Goal: Task Accomplishment & Management: Manage account settings

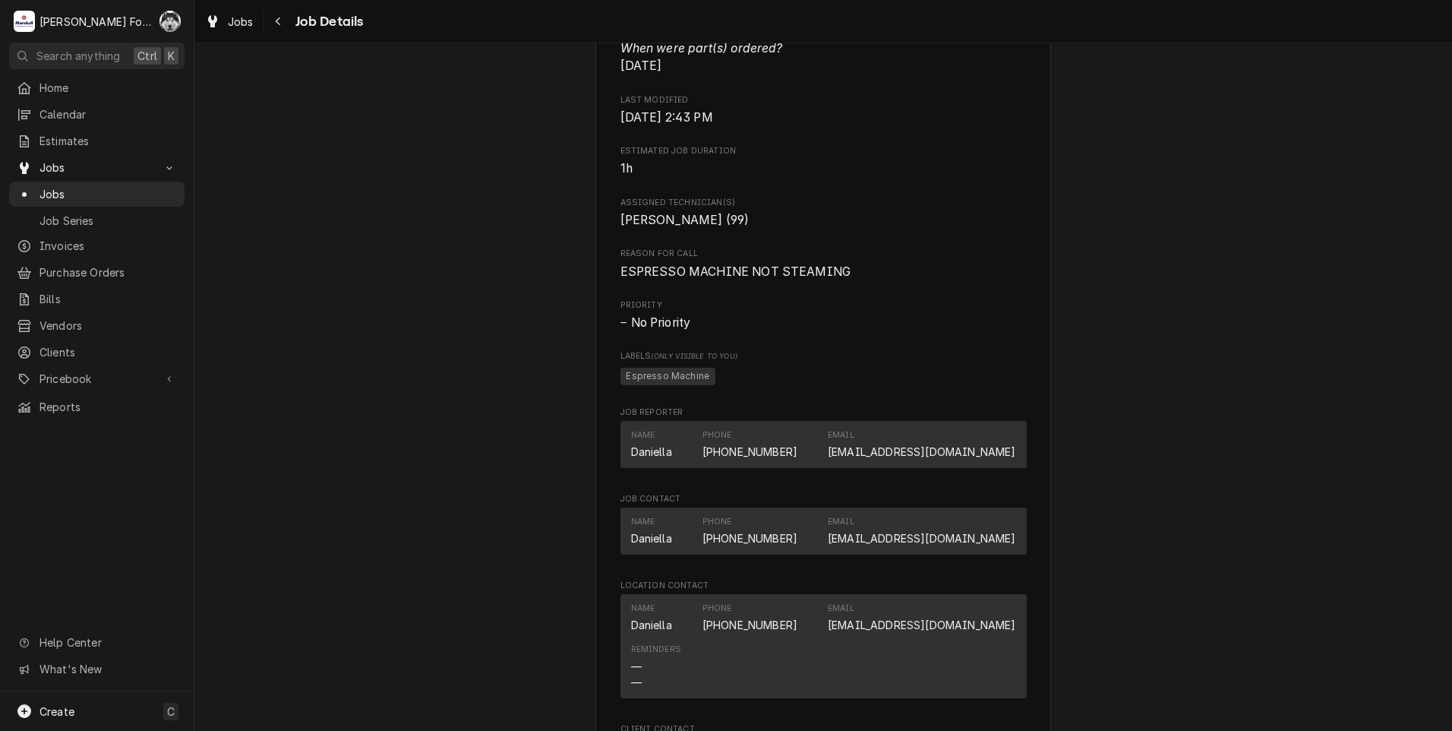
scroll to position [886, 0]
click at [39, 188] on div "Jobs" at bounding box center [97, 194] width 160 height 16
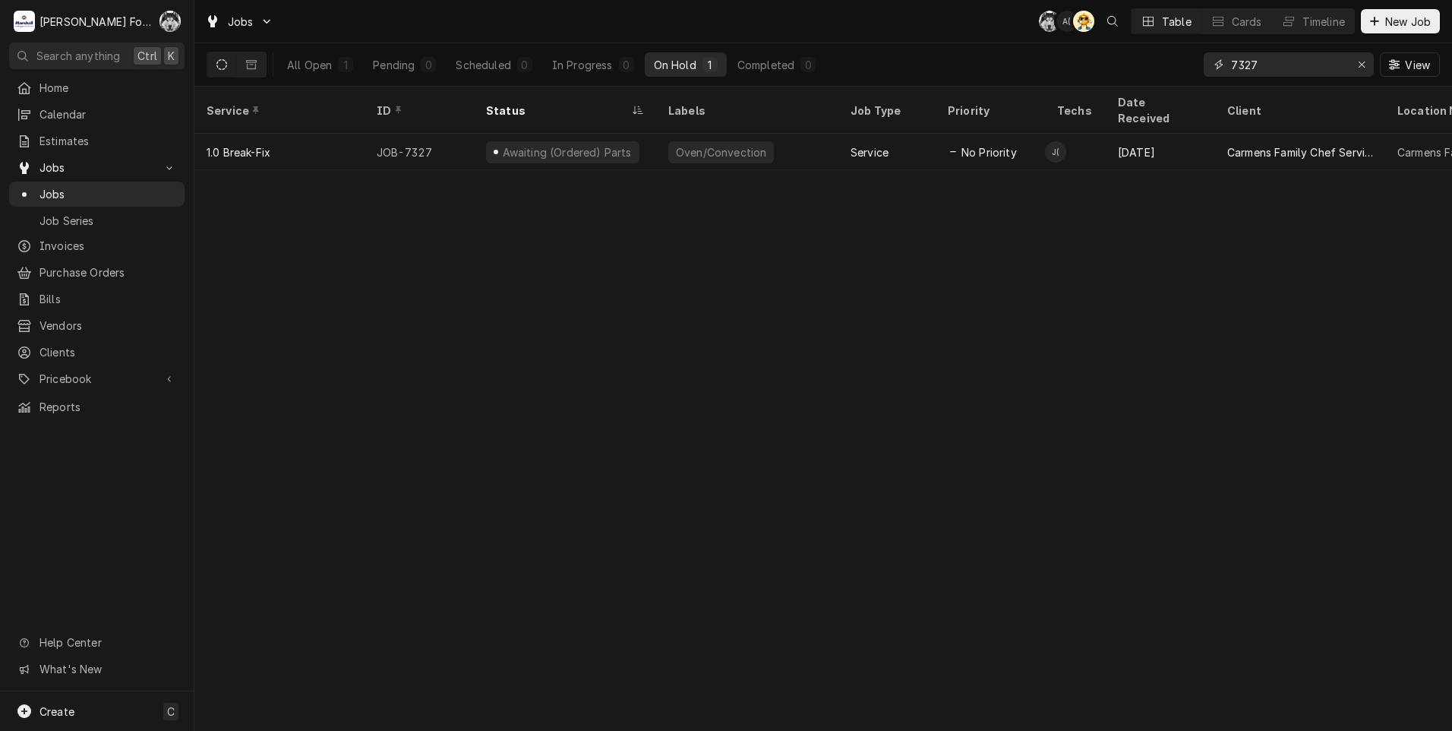
drag, startPoint x: 1286, startPoint y: 64, endPoint x: 1187, endPoint y: 69, distance: 98.9
click at [1187, 69] on div "All Open 1 Pending 0 Scheduled 0 In Progress 0 On Hold 1 Completed 0 7327 View" at bounding box center [823, 64] width 1233 height 43
type input "7527"
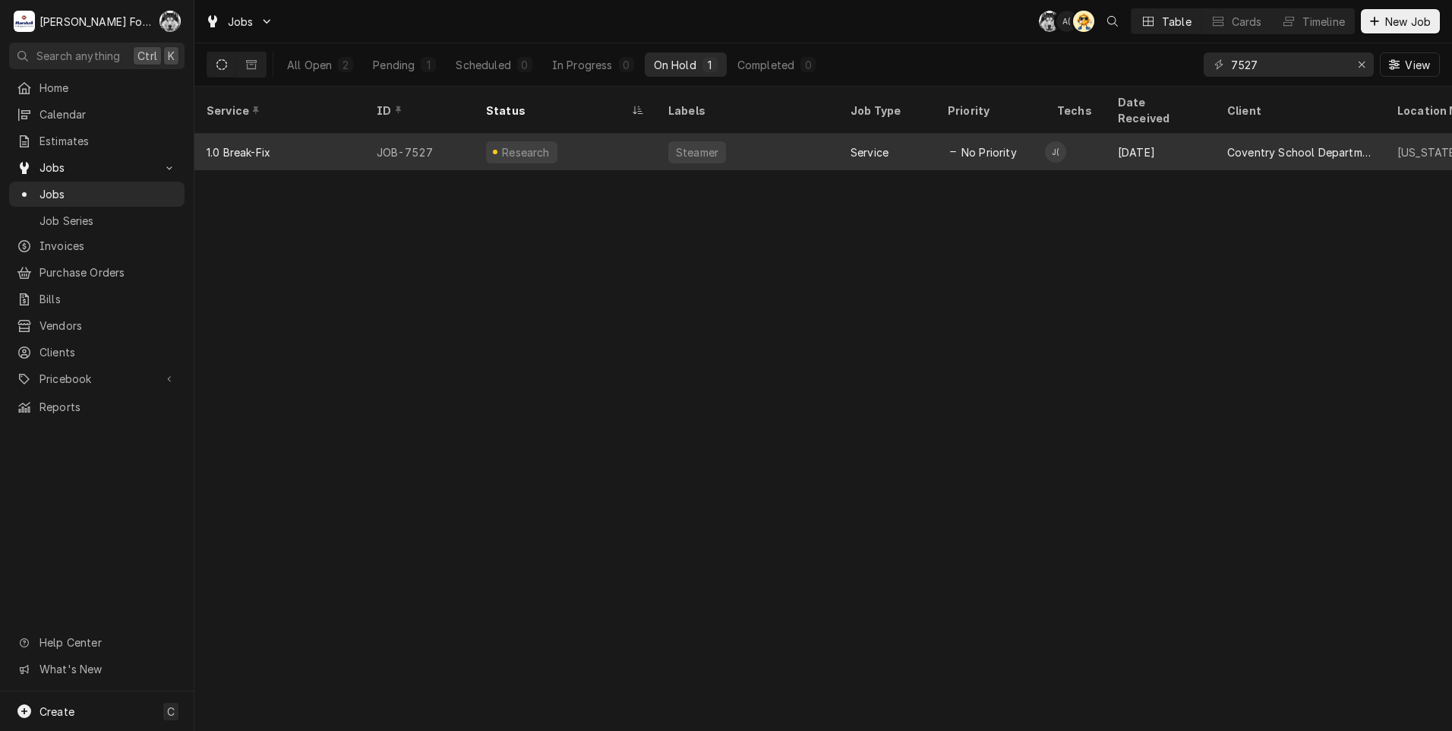
click at [719, 141] on div "Steamer" at bounding box center [697, 152] width 58 height 22
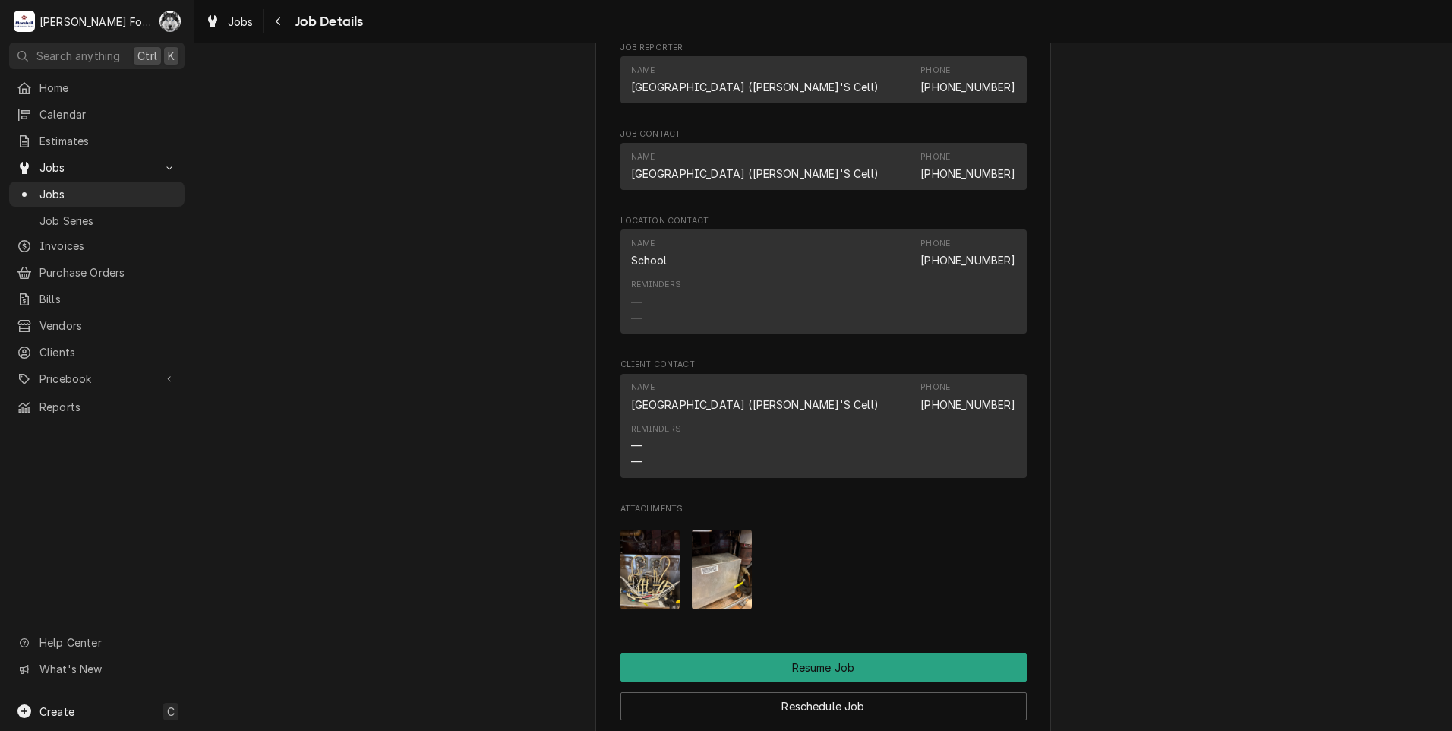
scroll to position [1519, 0]
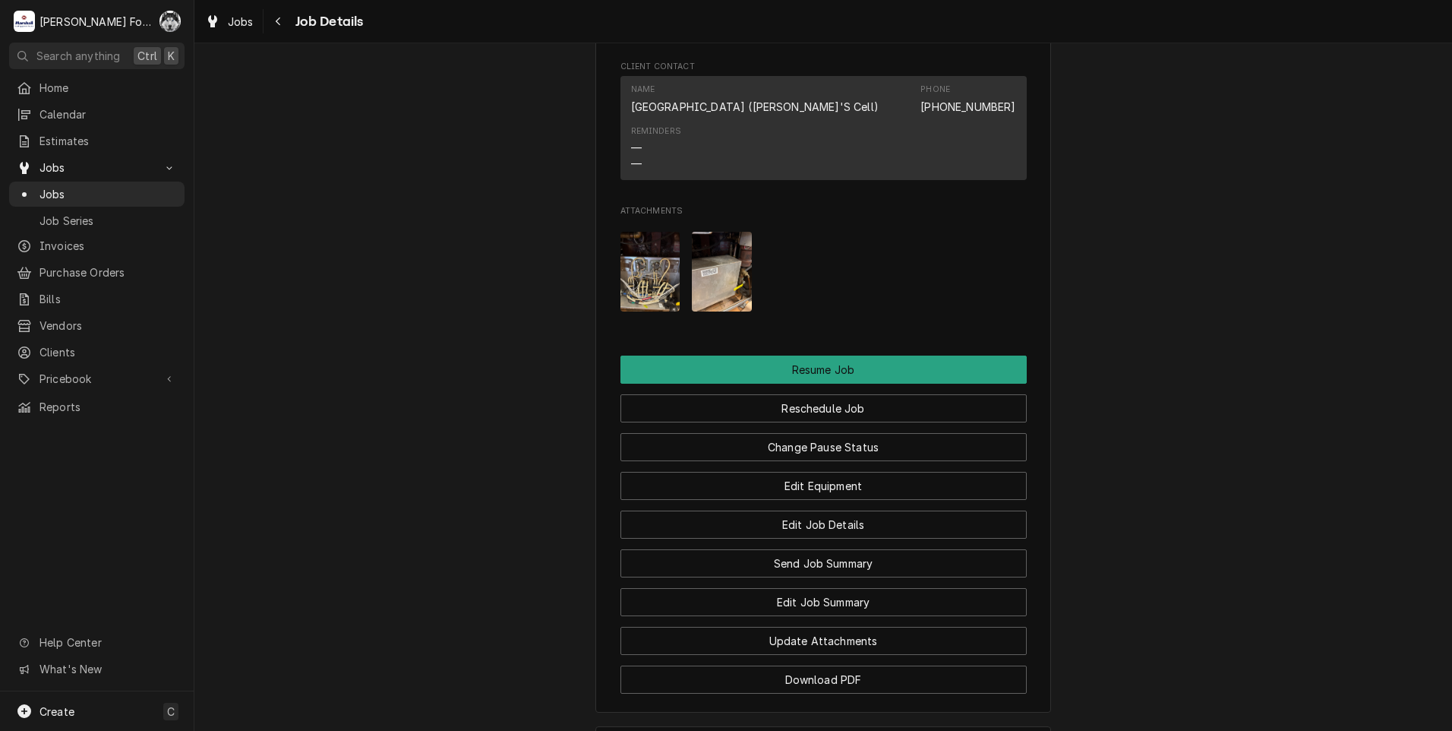
click at [647, 270] on img "Attachments" at bounding box center [651, 272] width 60 height 80
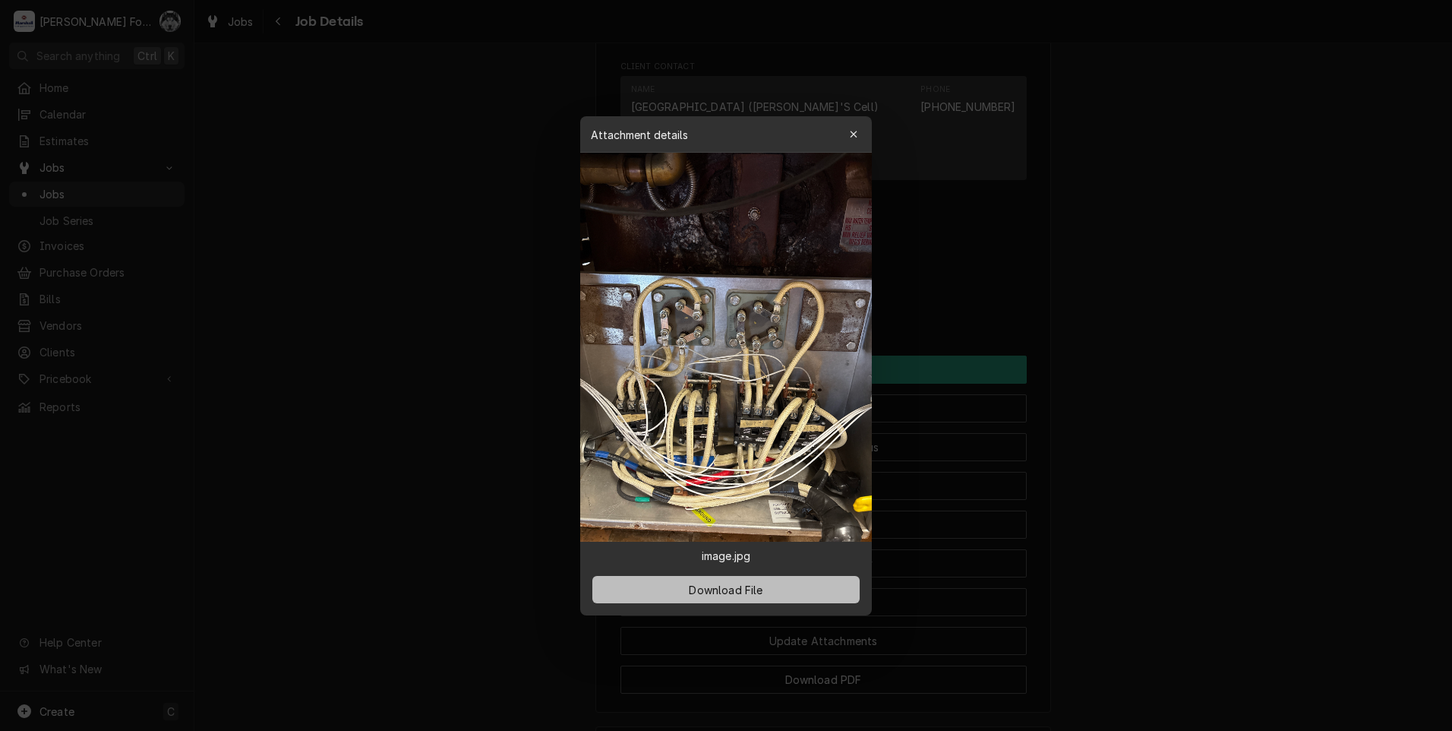
click at [746, 577] on button "Download File" at bounding box center [725, 589] width 267 height 27
click at [310, 302] on div at bounding box center [726, 365] width 1452 height 731
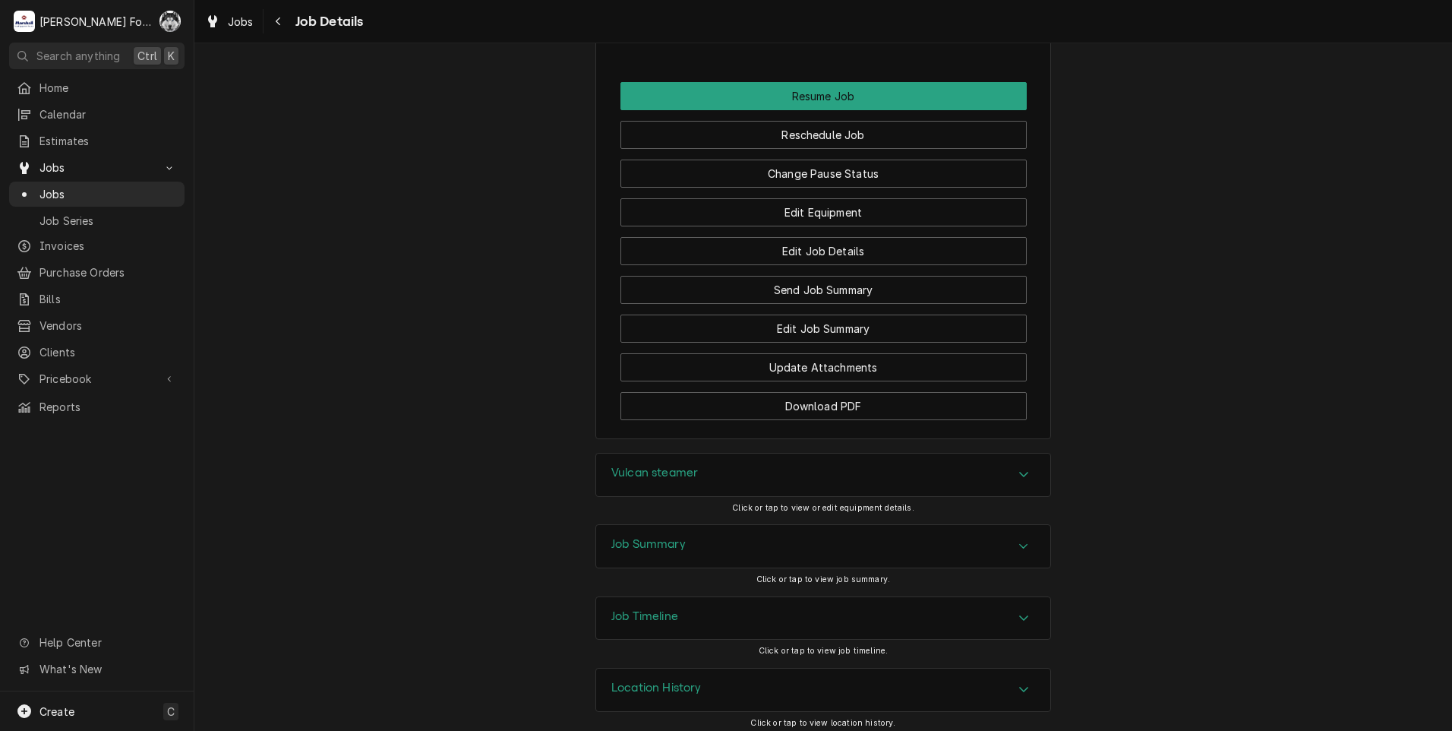
scroll to position [1801, 0]
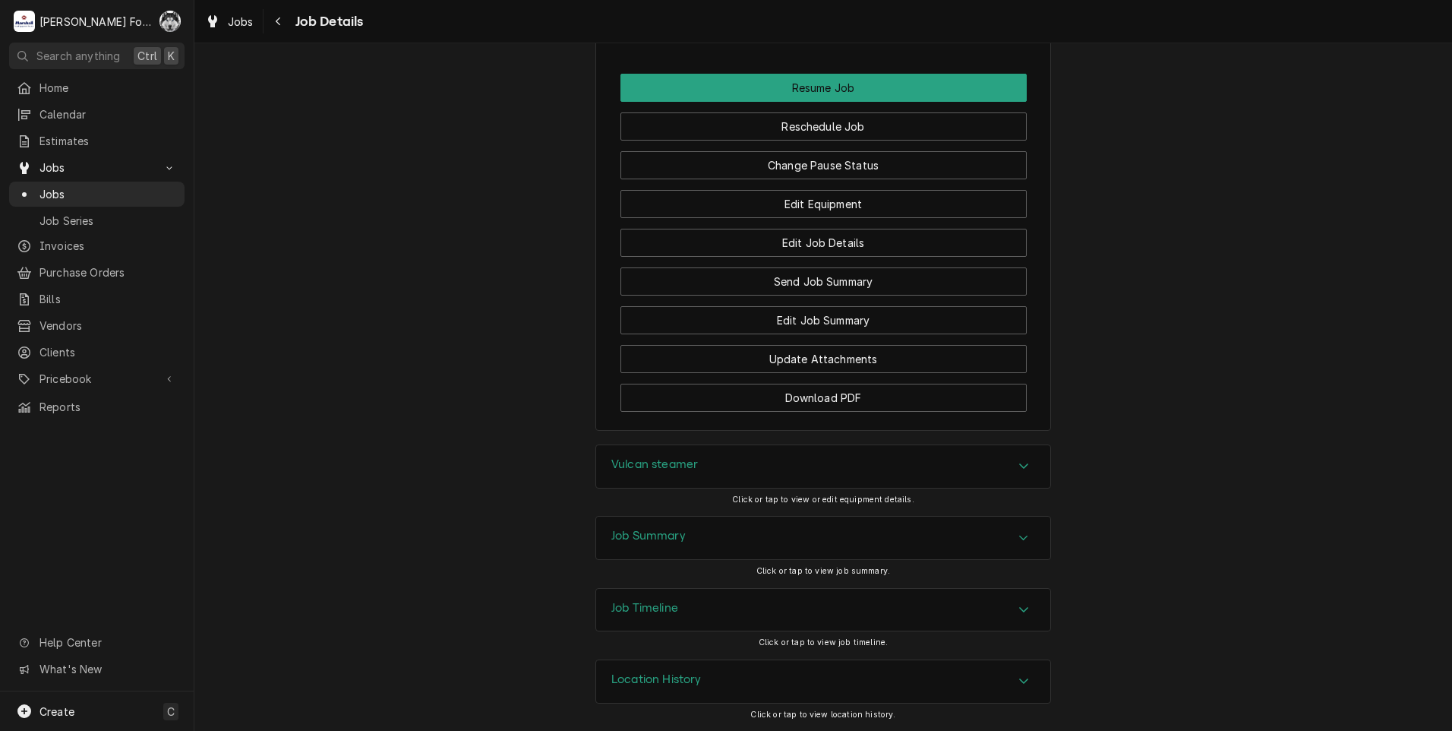
click at [693, 467] on div "Vulcan steamer" at bounding box center [823, 466] width 454 height 43
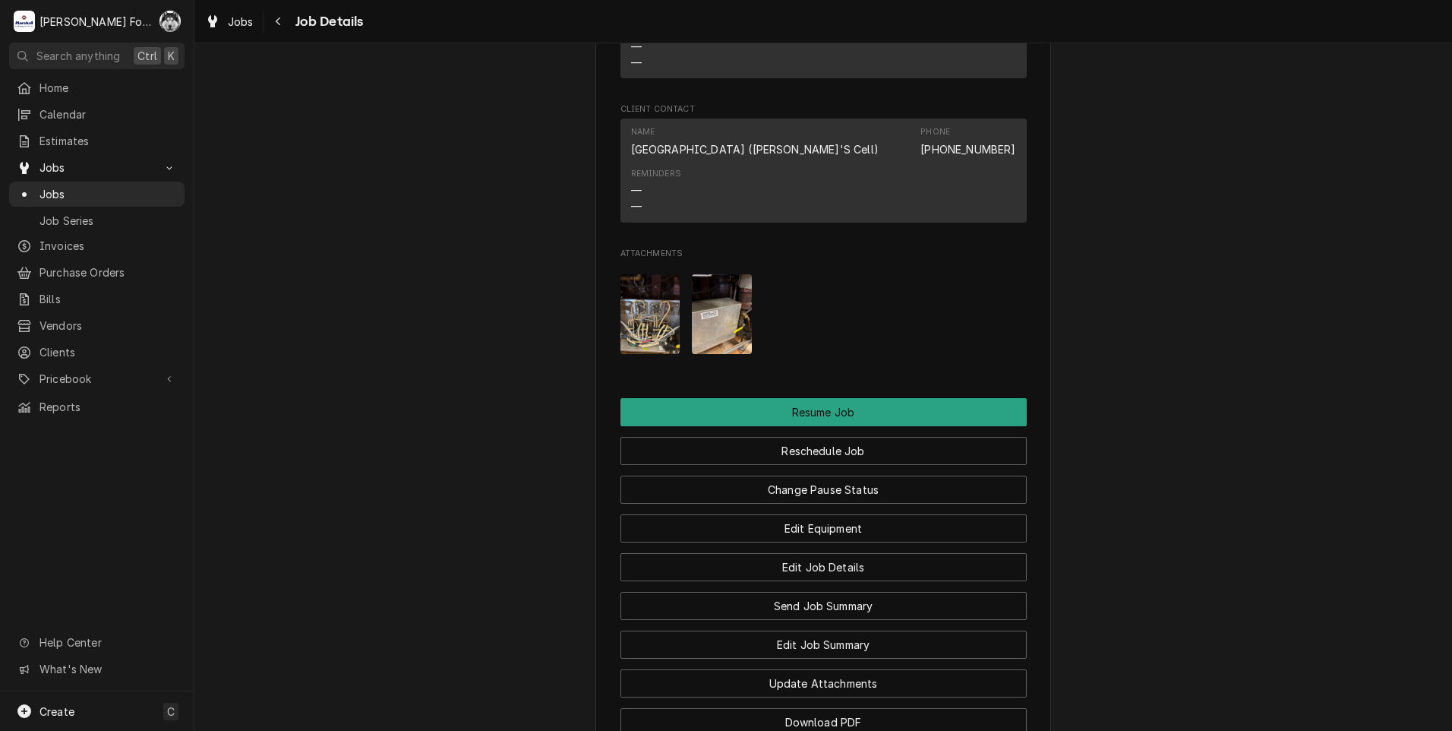
scroll to position [1350, 0]
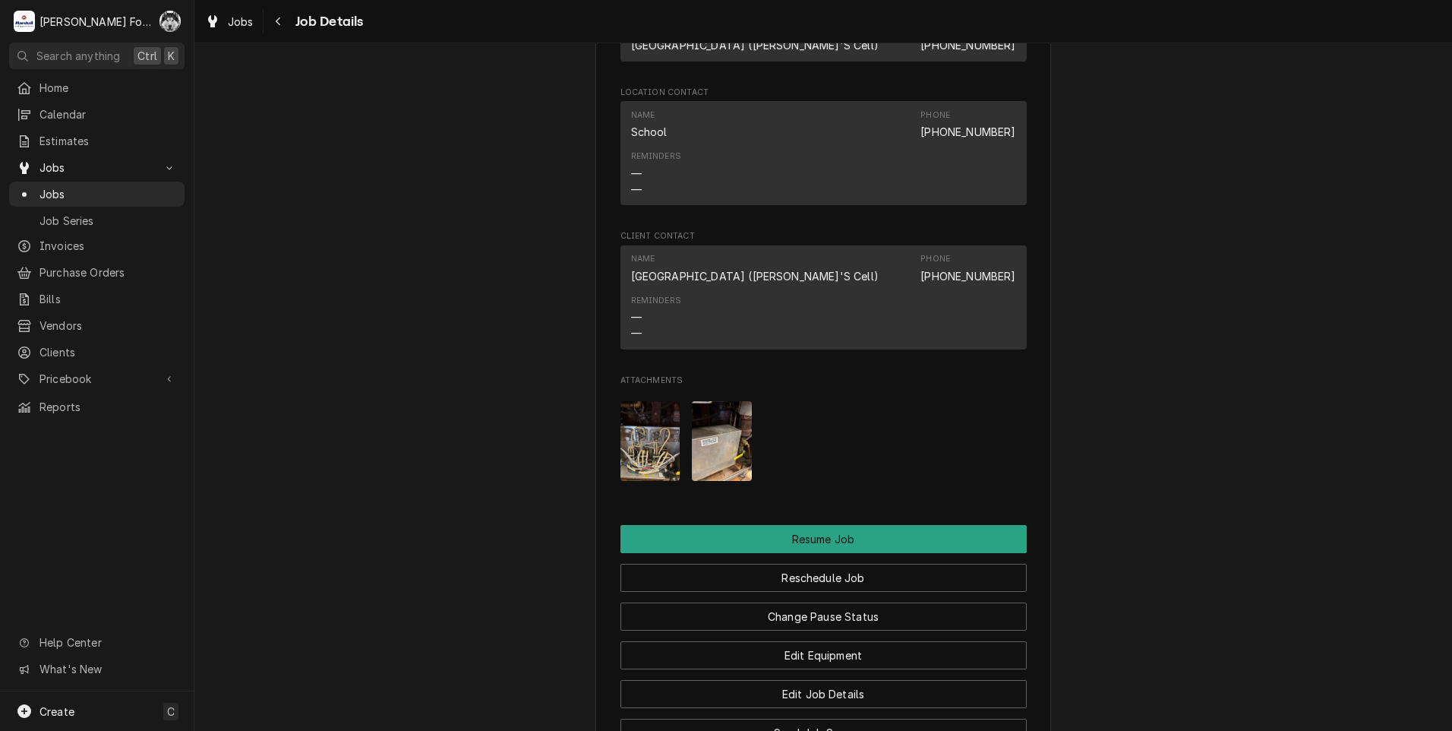
click at [718, 444] on img "Attachments" at bounding box center [722, 441] width 60 height 80
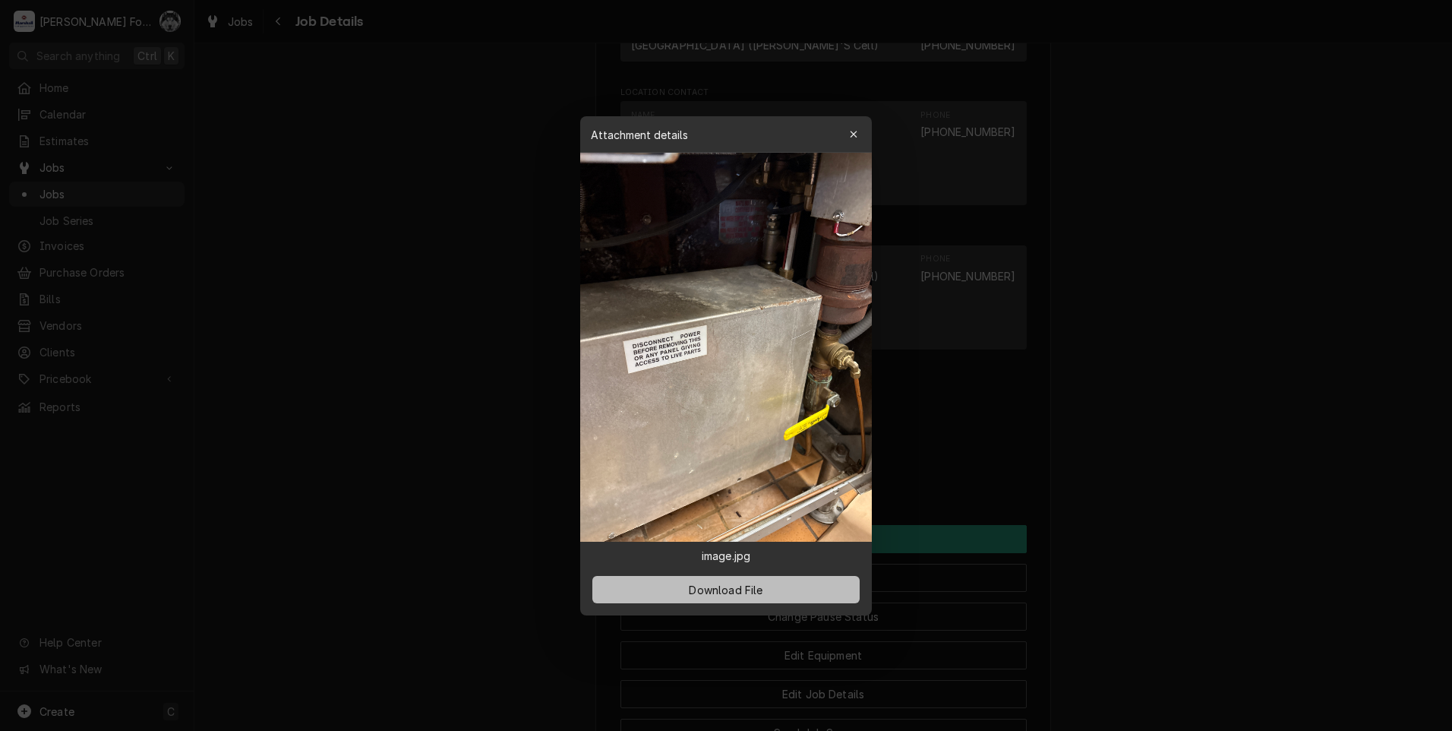
click at [690, 585] on span "Download File" at bounding box center [726, 589] width 80 height 16
click at [379, 348] on div at bounding box center [726, 365] width 1452 height 731
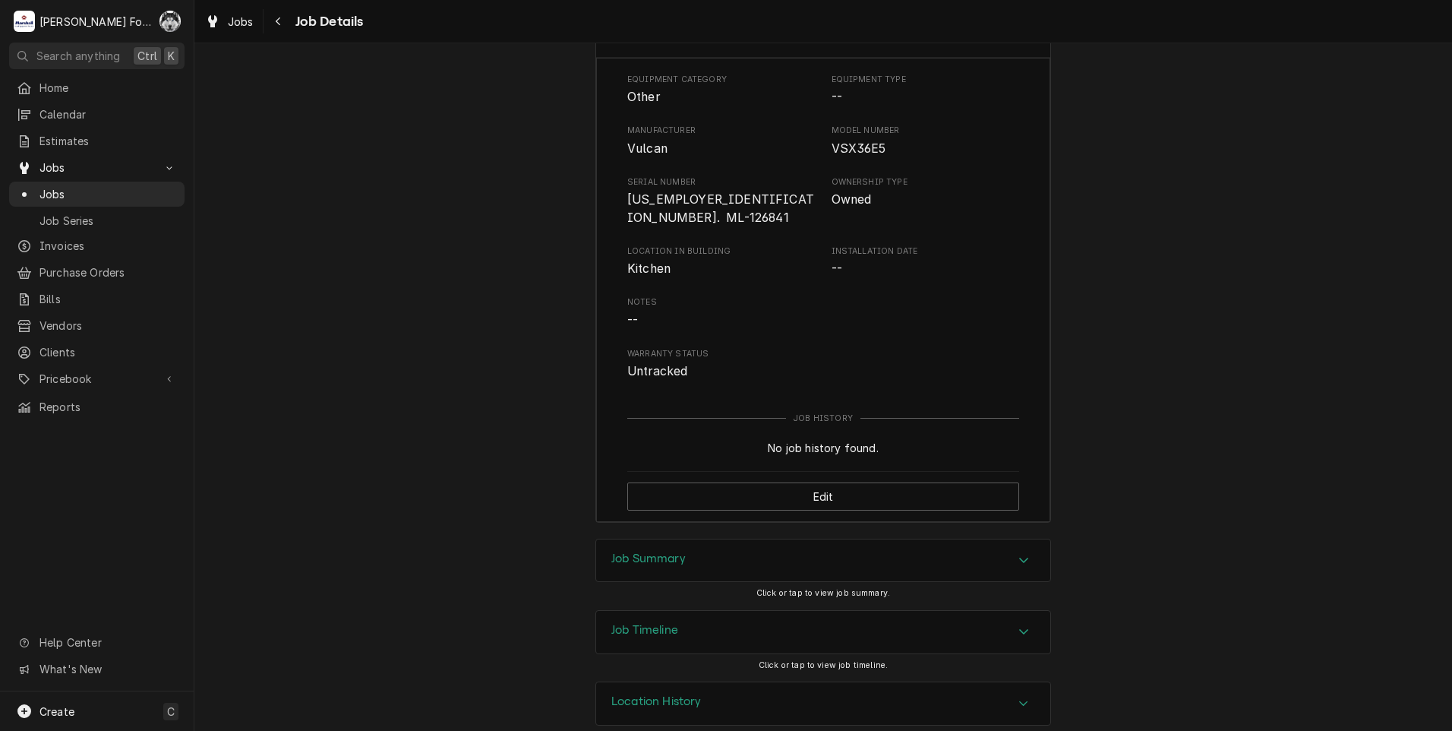
scroll to position [2236, 0]
click at [756, 538] on div "Job Summary" at bounding box center [823, 556] width 454 height 43
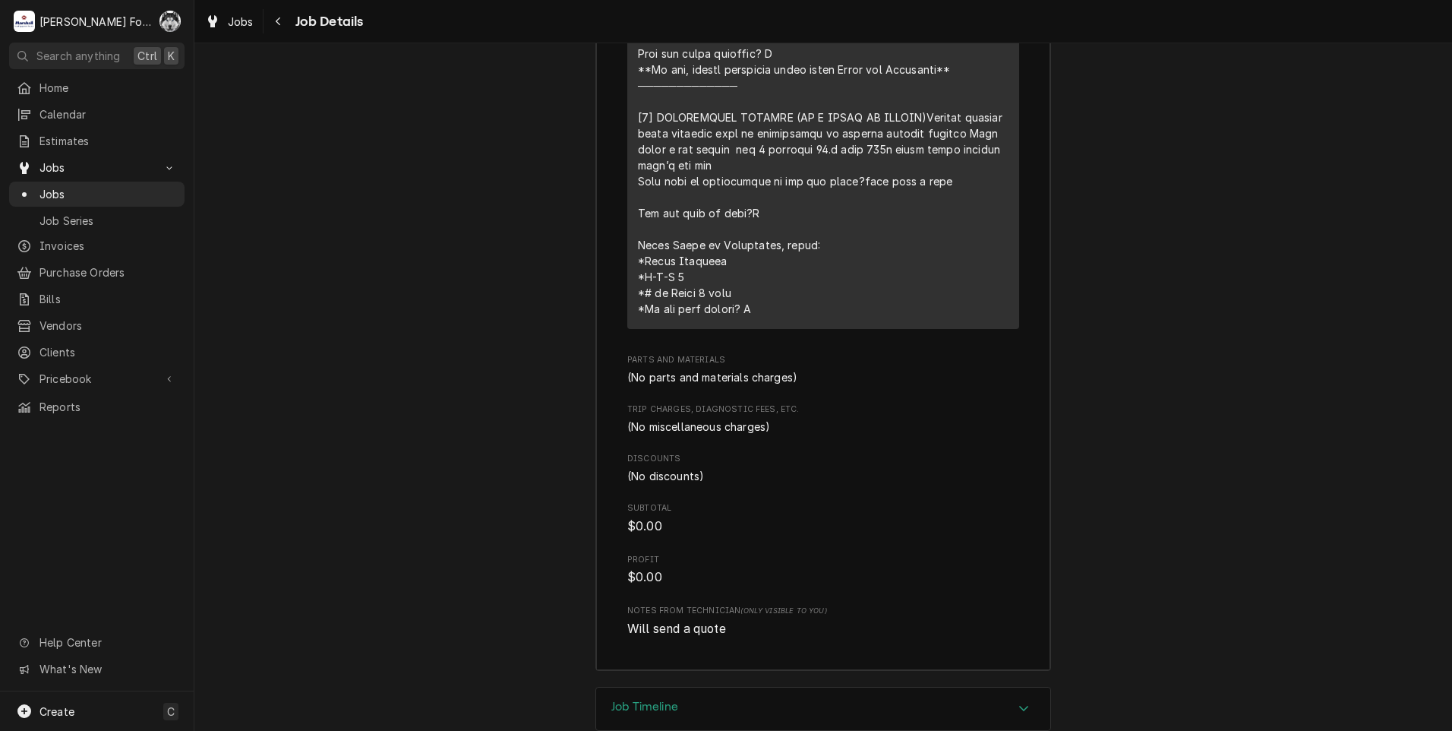
scroll to position [2999, 0]
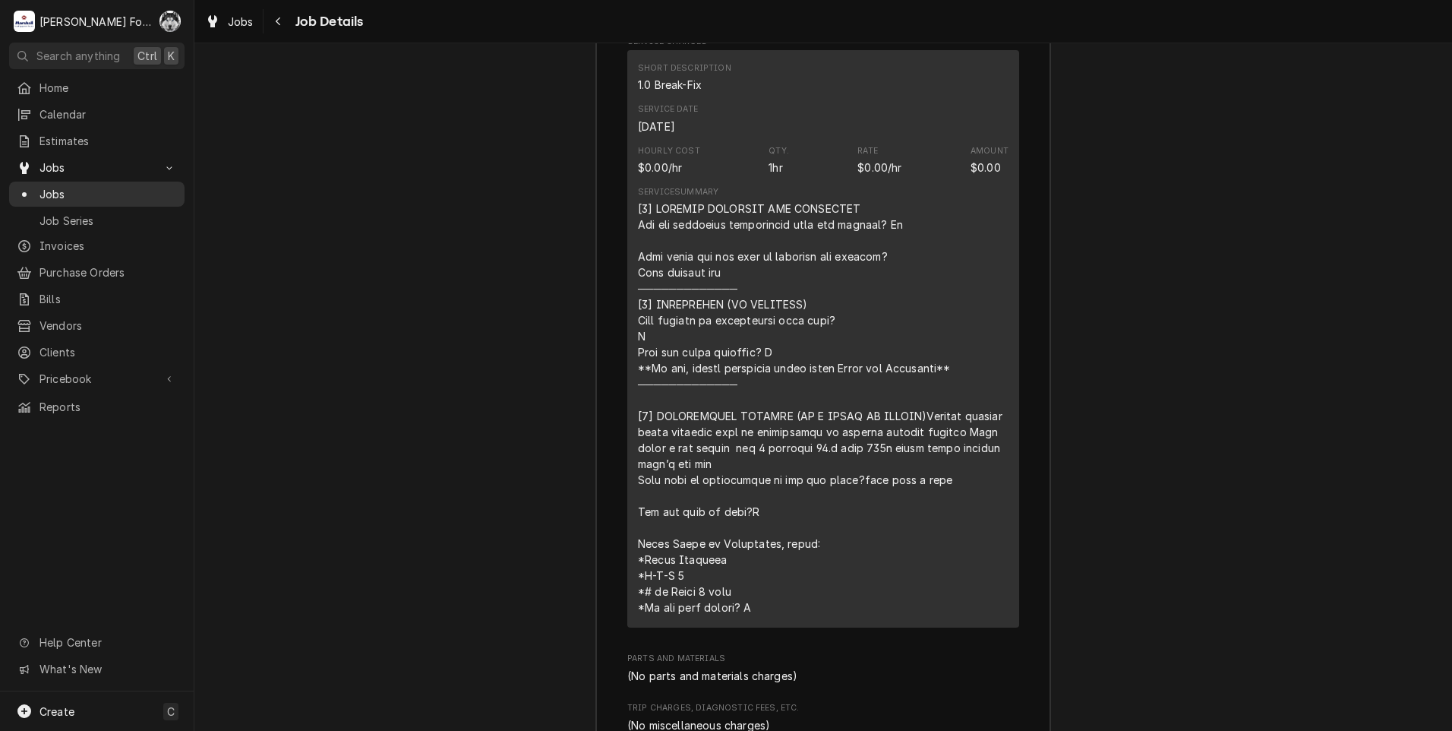
click at [52, 186] on span "Jobs" at bounding box center [107, 194] width 137 height 16
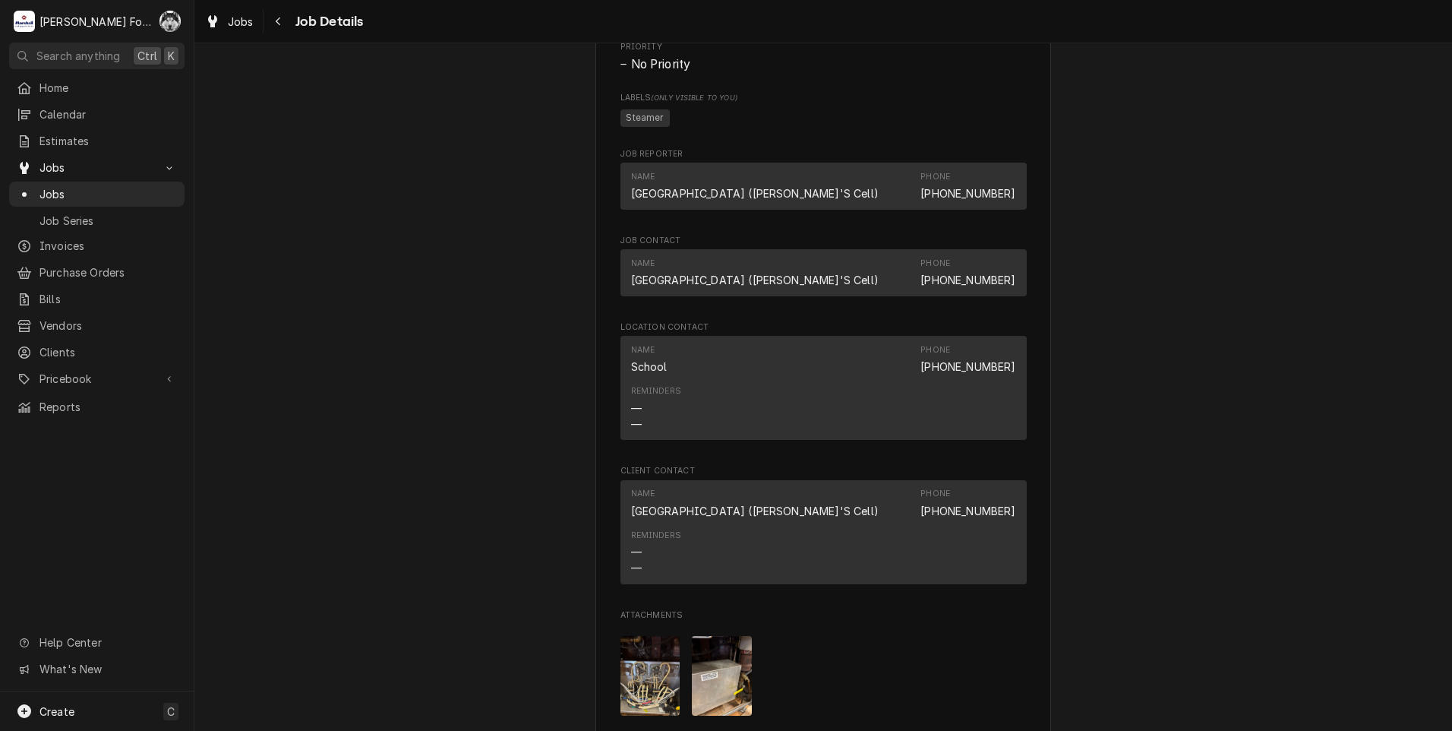
scroll to position [1464, 0]
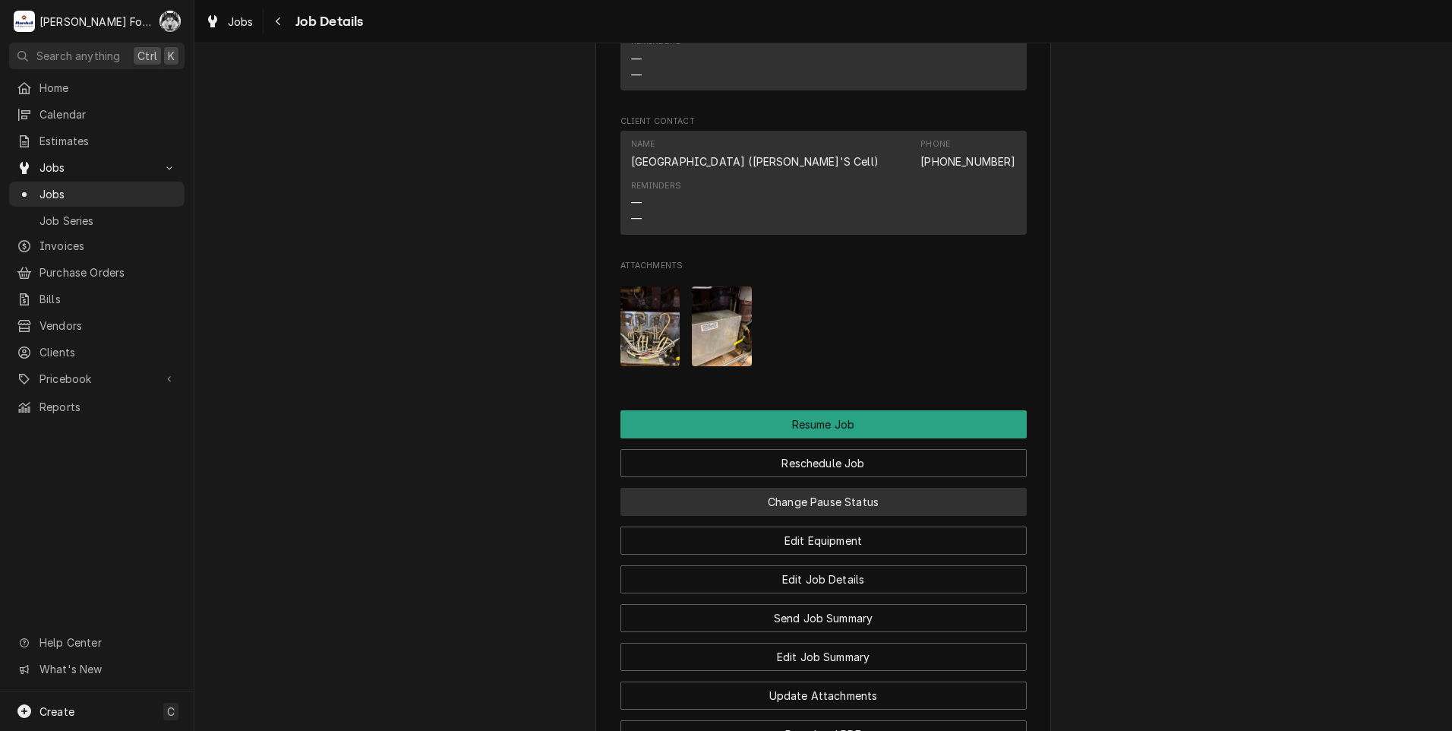
click at [802, 499] on button "Change Pause Status" at bounding box center [824, 502] width 406 height 28
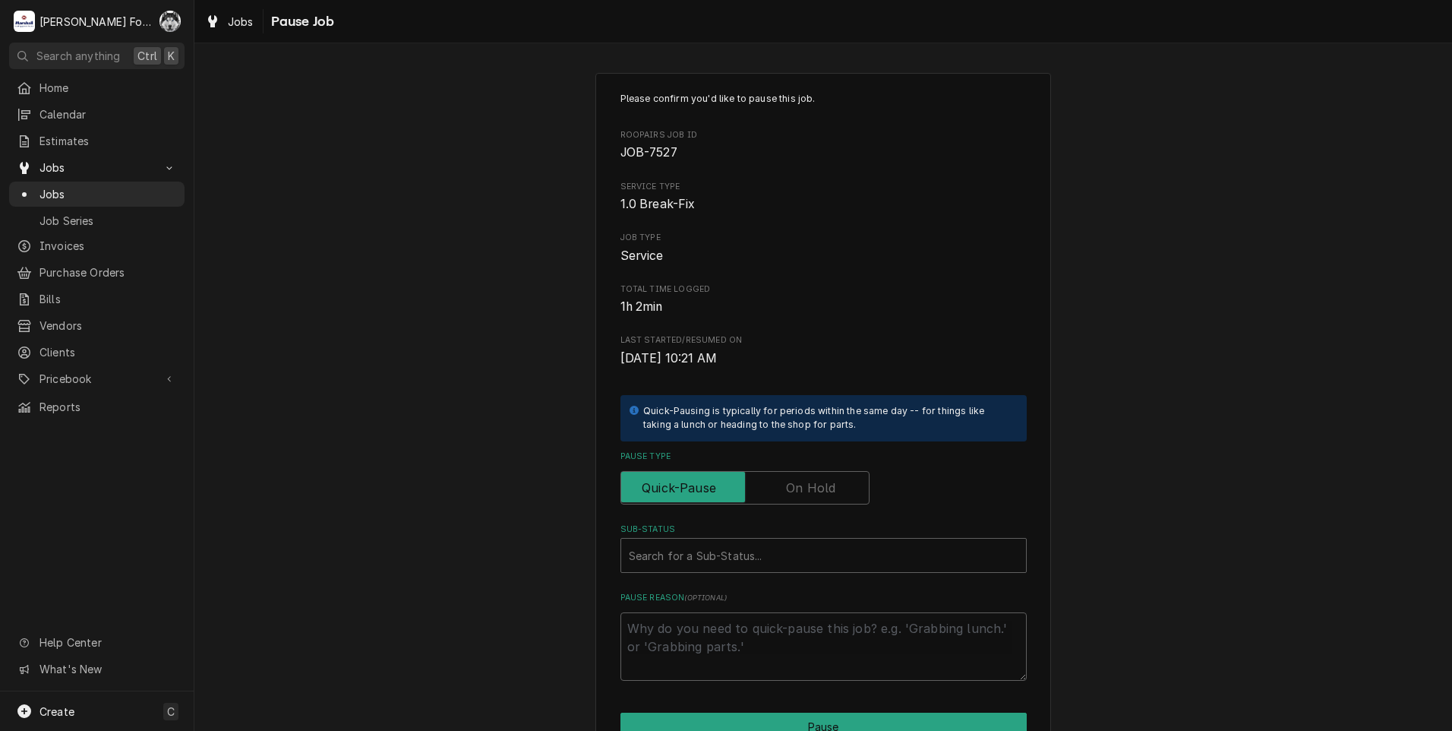
click at [806, 488] on label "Pause Type" at bounding box center [745, 487] width 249 height 33
click at [806, 488] on input "Pause Type" at bounding box center [744, 487] width 235 height 33
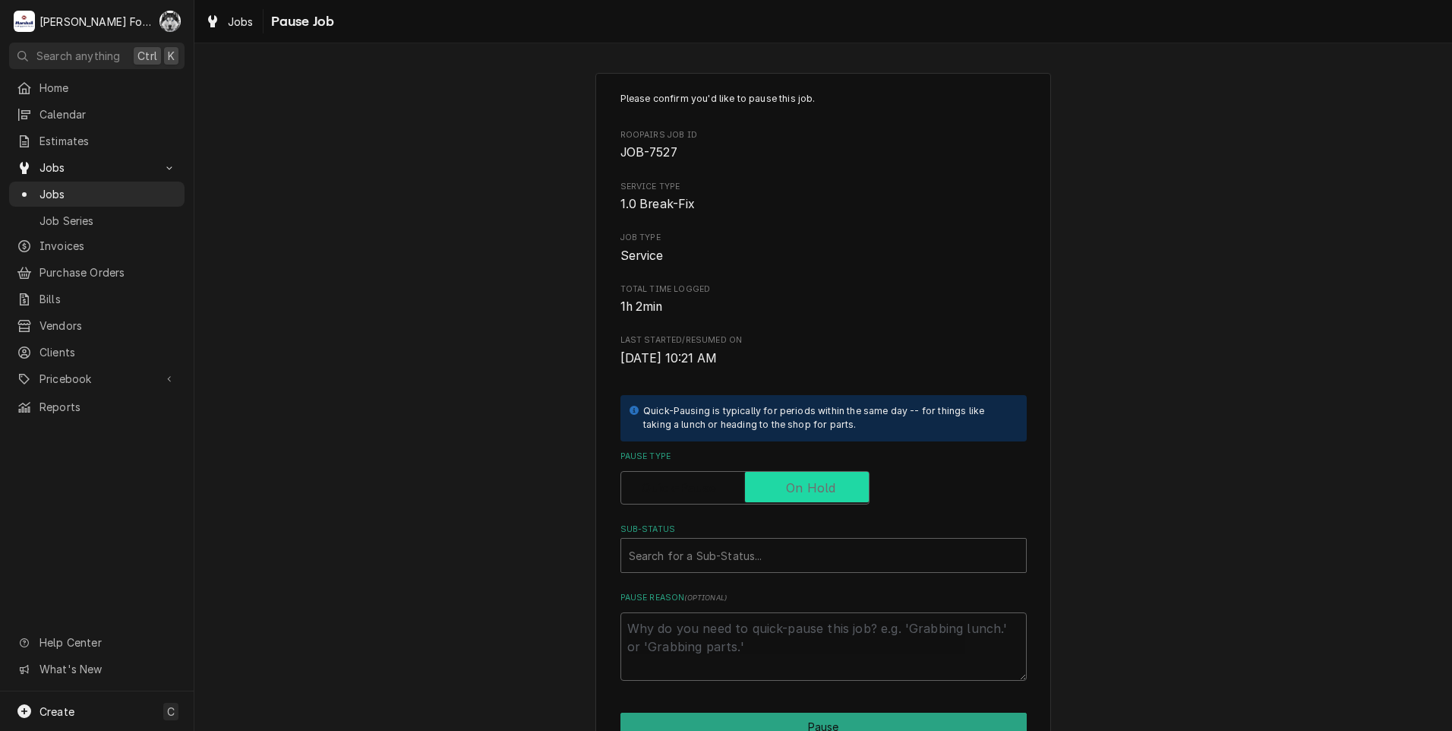
checkbox input "true"
click at [731, 573] on div "Please confirm you'd like to pause this job. Roopairs Job ID JOB-7527 Service T…" at bounding box center [824, 386] width 406 height 589
click at [735, 560] on div "Sub-Status" at bounding box center [824, 555] width 390 height 27
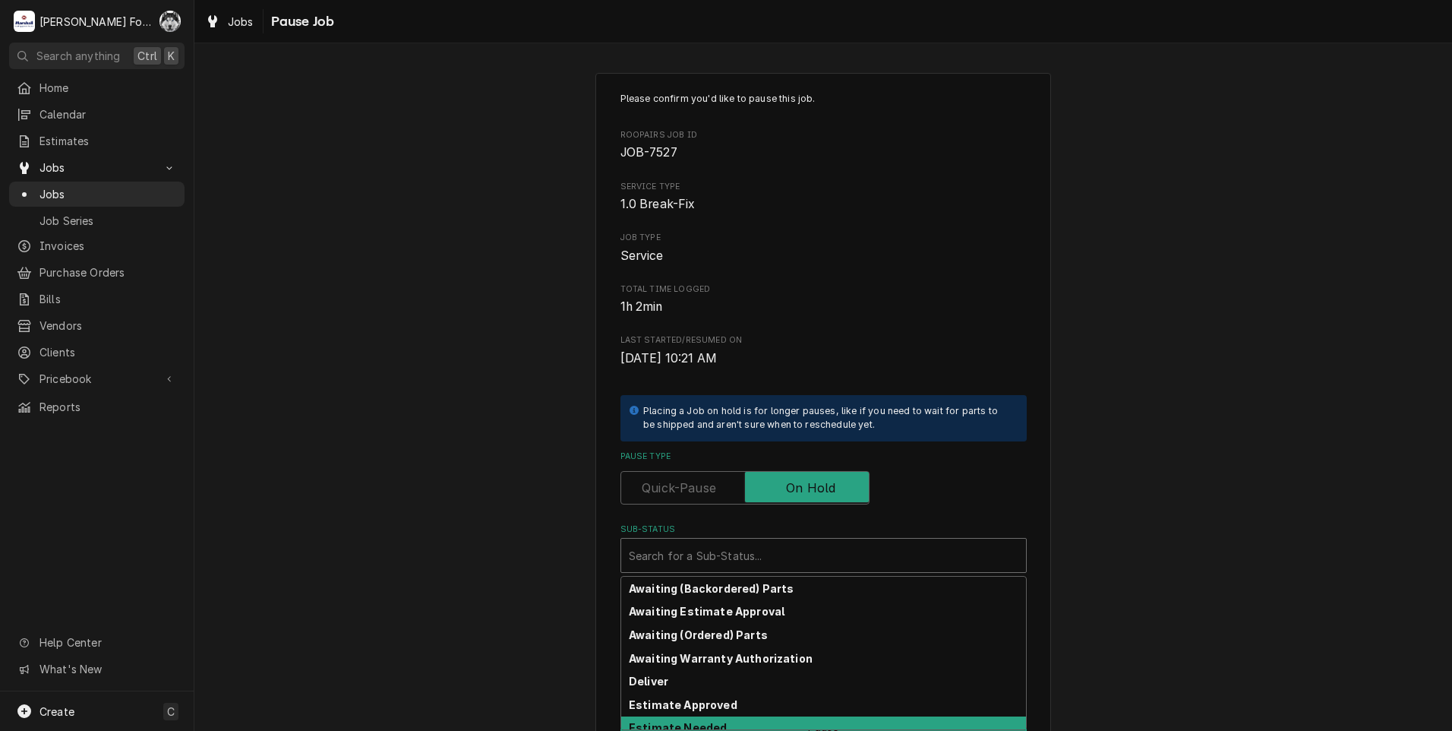
click at [717, 728] on div "Estimate Needed" at bounding box center [823, 728] width 405 height 24
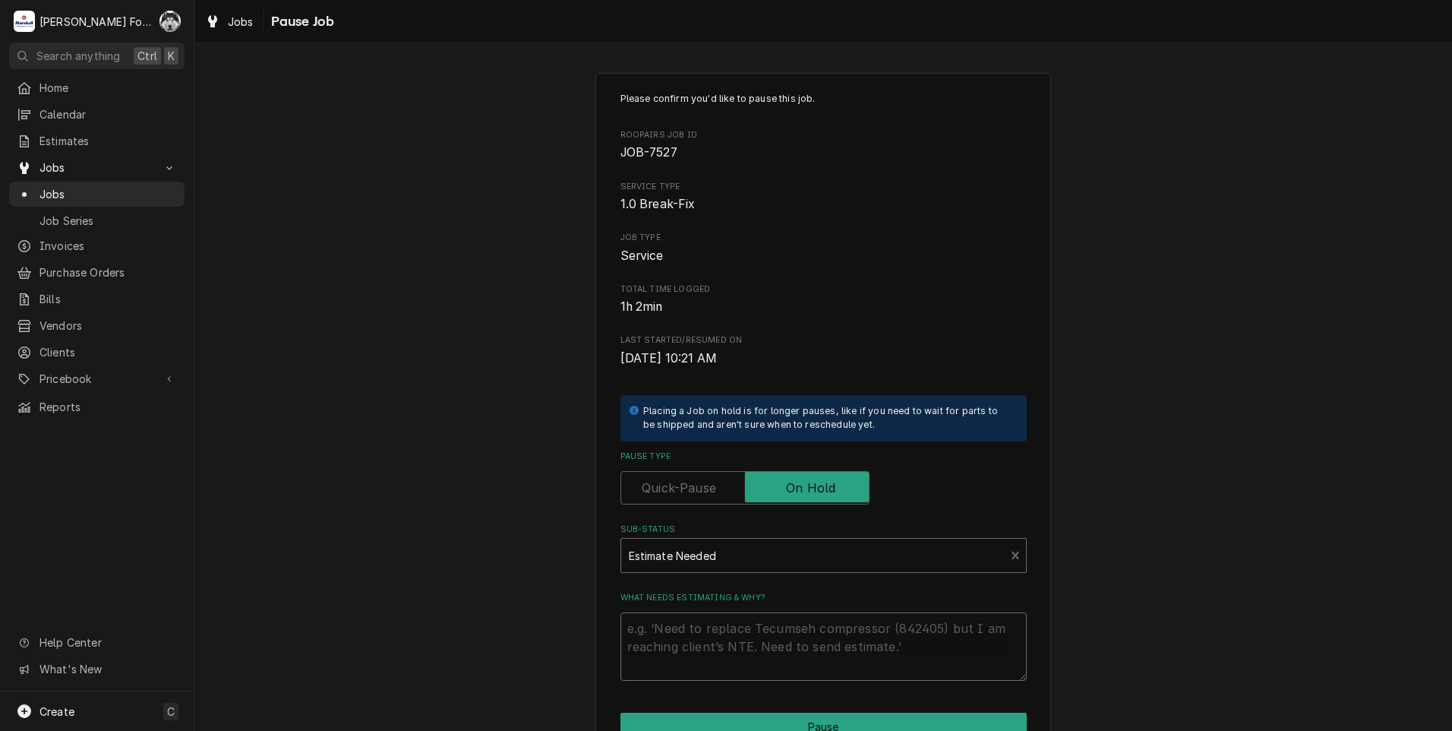
click at [717, 659] on textarea "What needs estimating & why?" at bounding box center [824, 646] width 406 height 68
type textarea "x"
type textarea "p"
type textarea "x"
type textarea "pa"
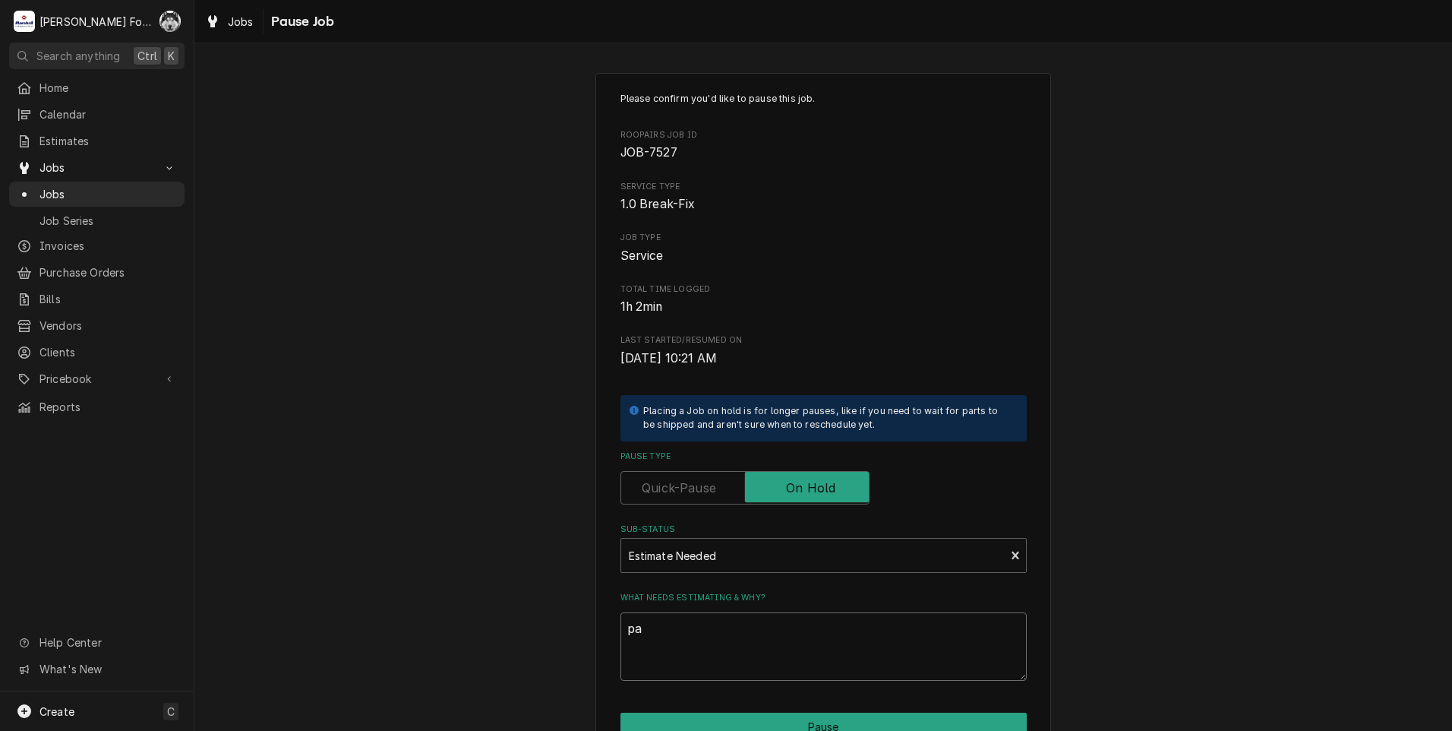
type textarea "x"
type textarea "par"
type textarea "x"
type textarea "part"
type textarea "x"
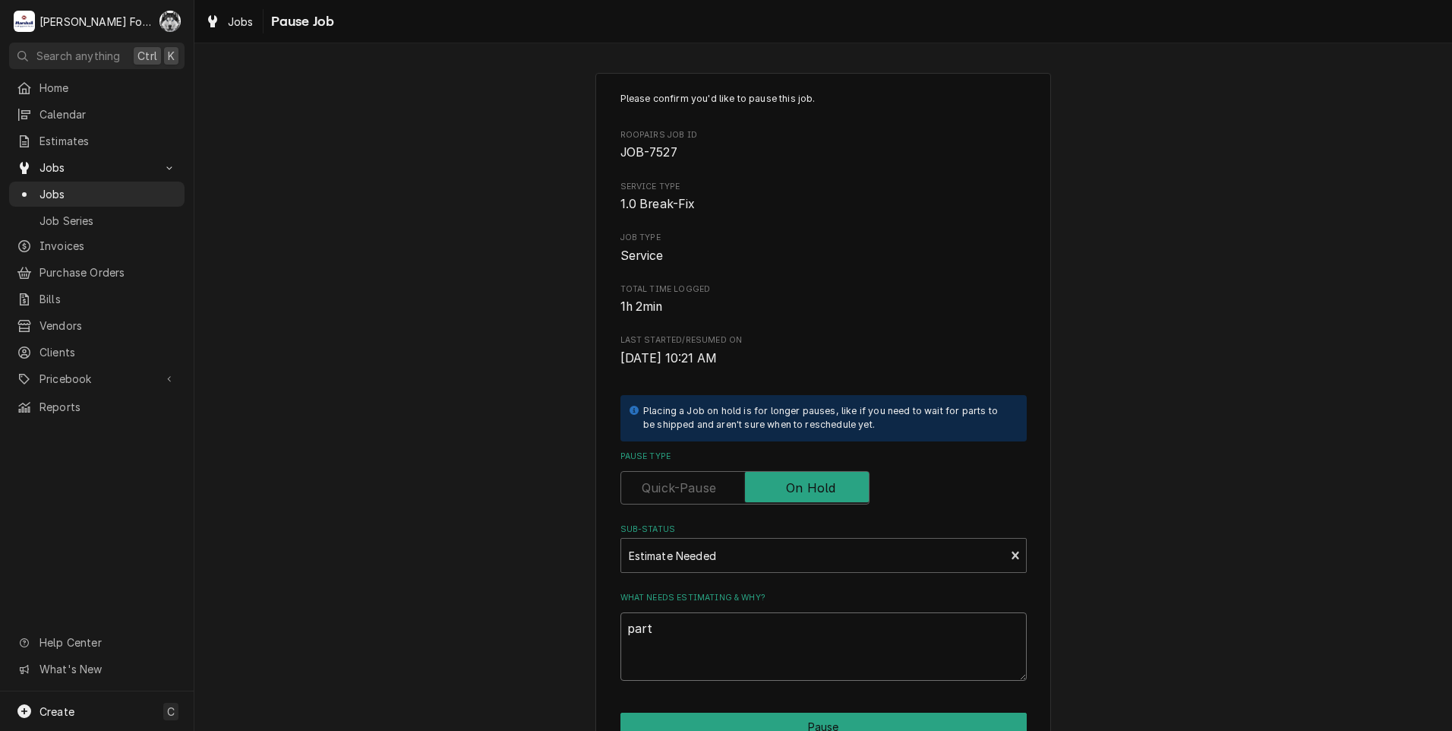
type textarea "parts"
type textarea "x"
type textarea "part"
type textarea "x"
type textarea "par"
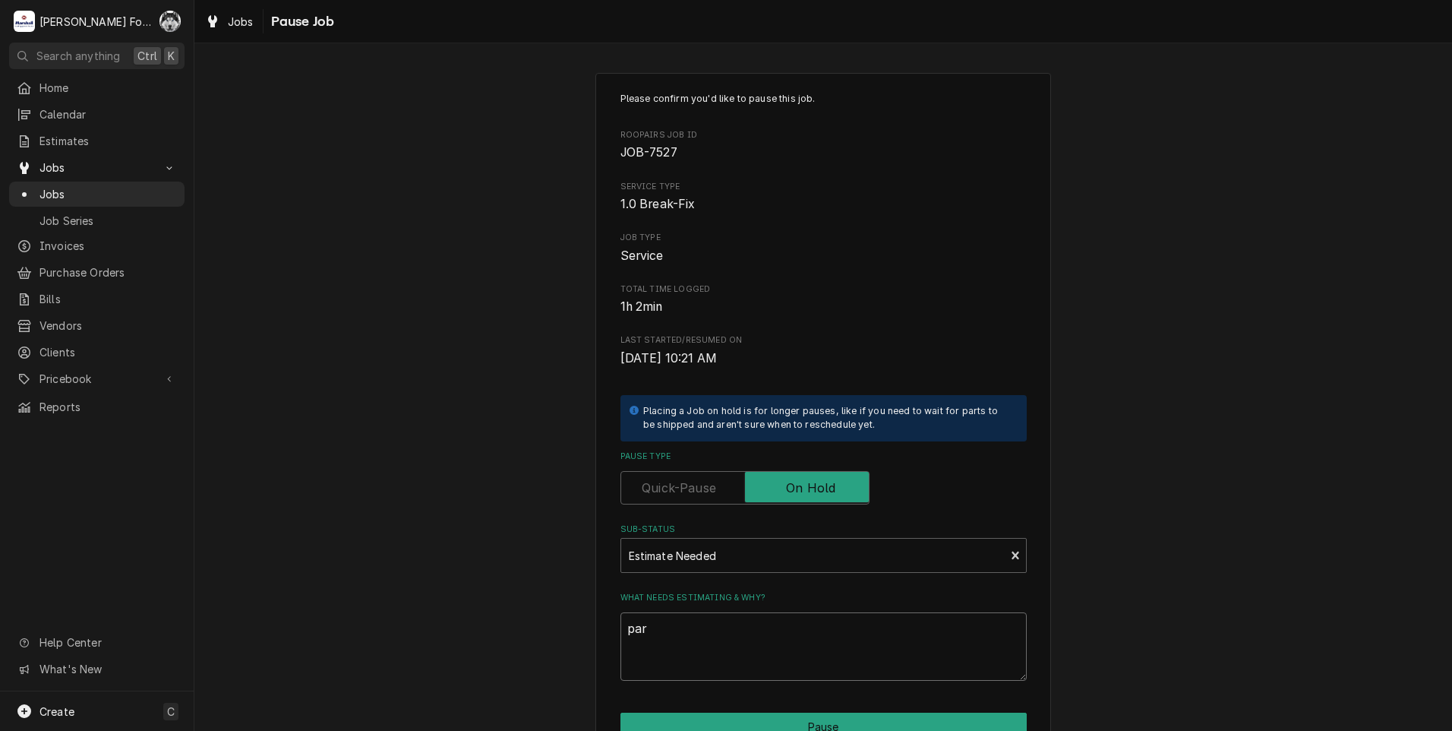
type textarea "x"
type textarea "pa"
type textarea "x"
type textarea "p"
type textarea "x"
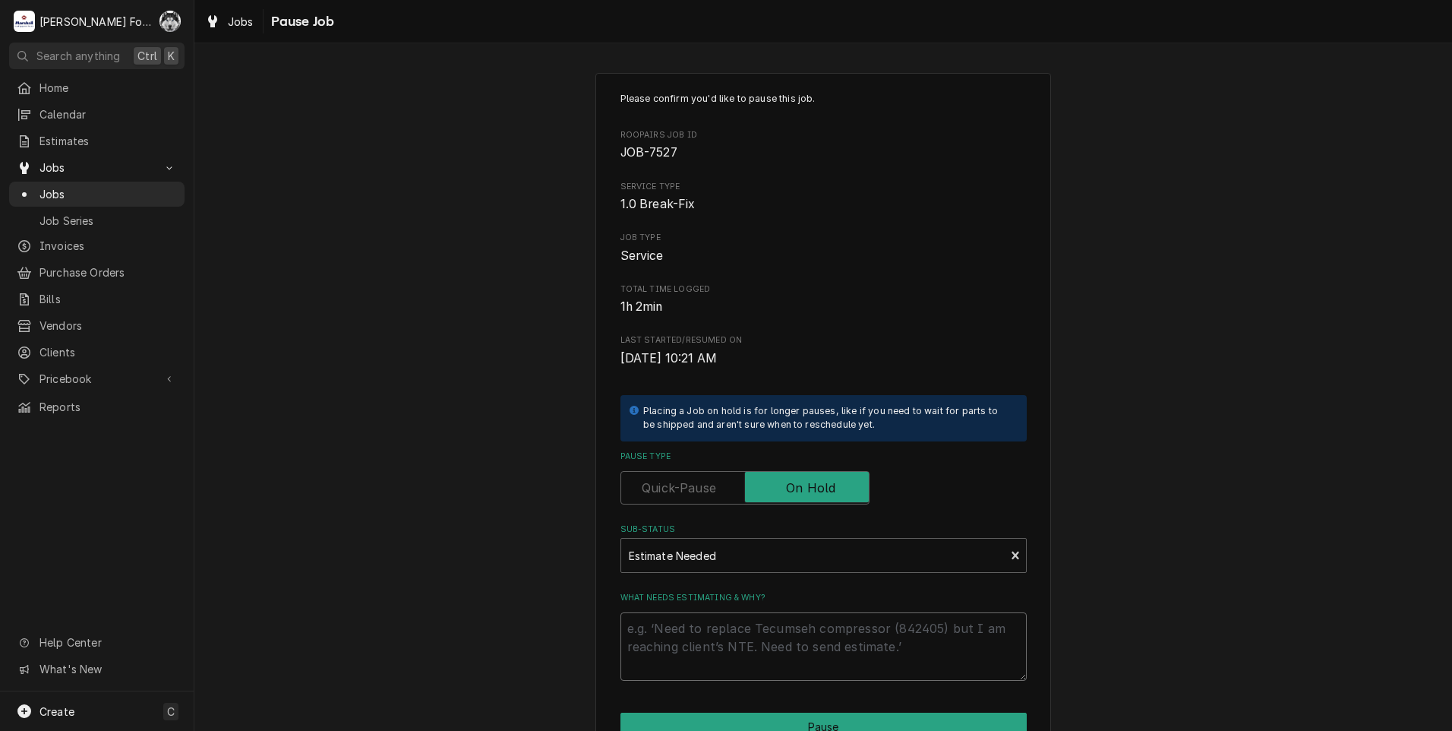
type textarea "x"
type textarea "P"
type textarea "x"
type textarea "PA"
type textarea "x"
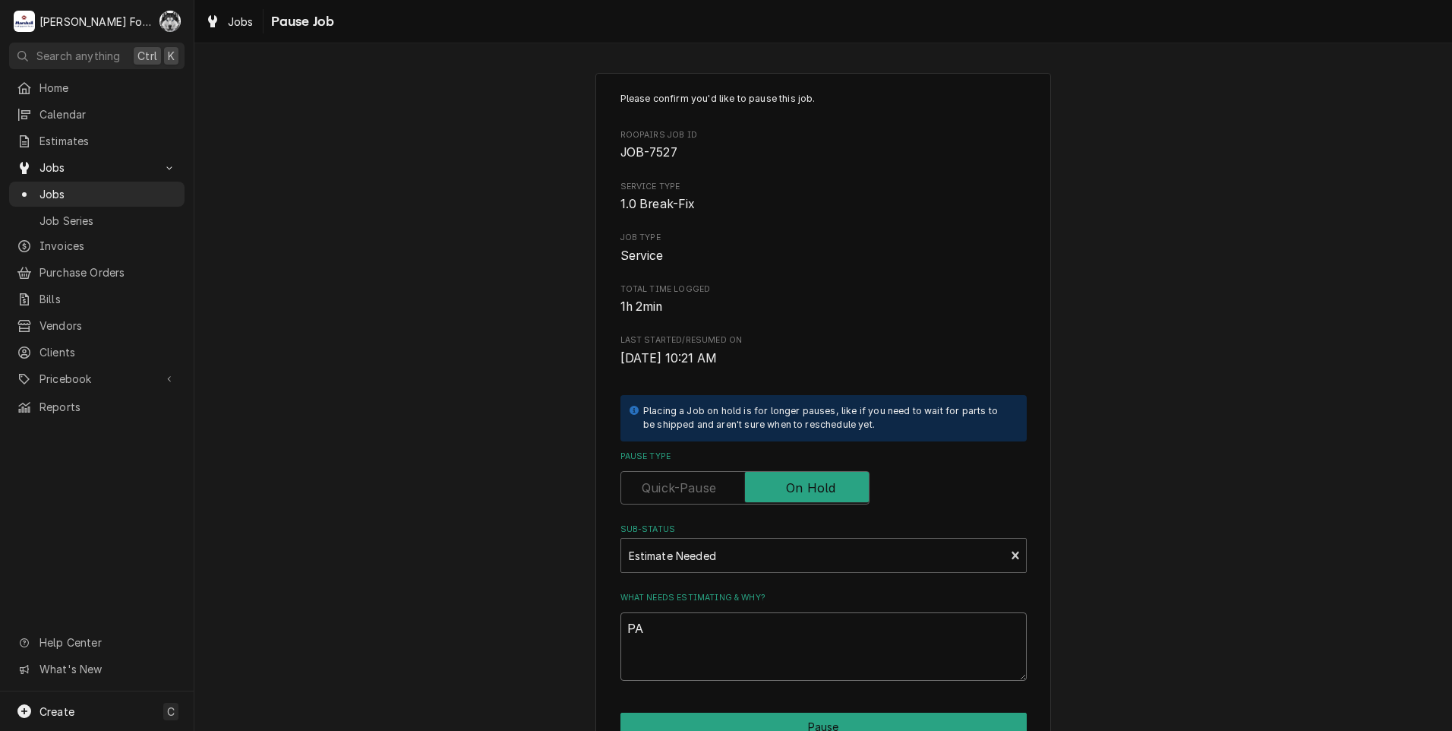
type textarea "PAR"
type textarea "x"
type textarea "PART"
type textarea "x"
type textarea "PARTS"
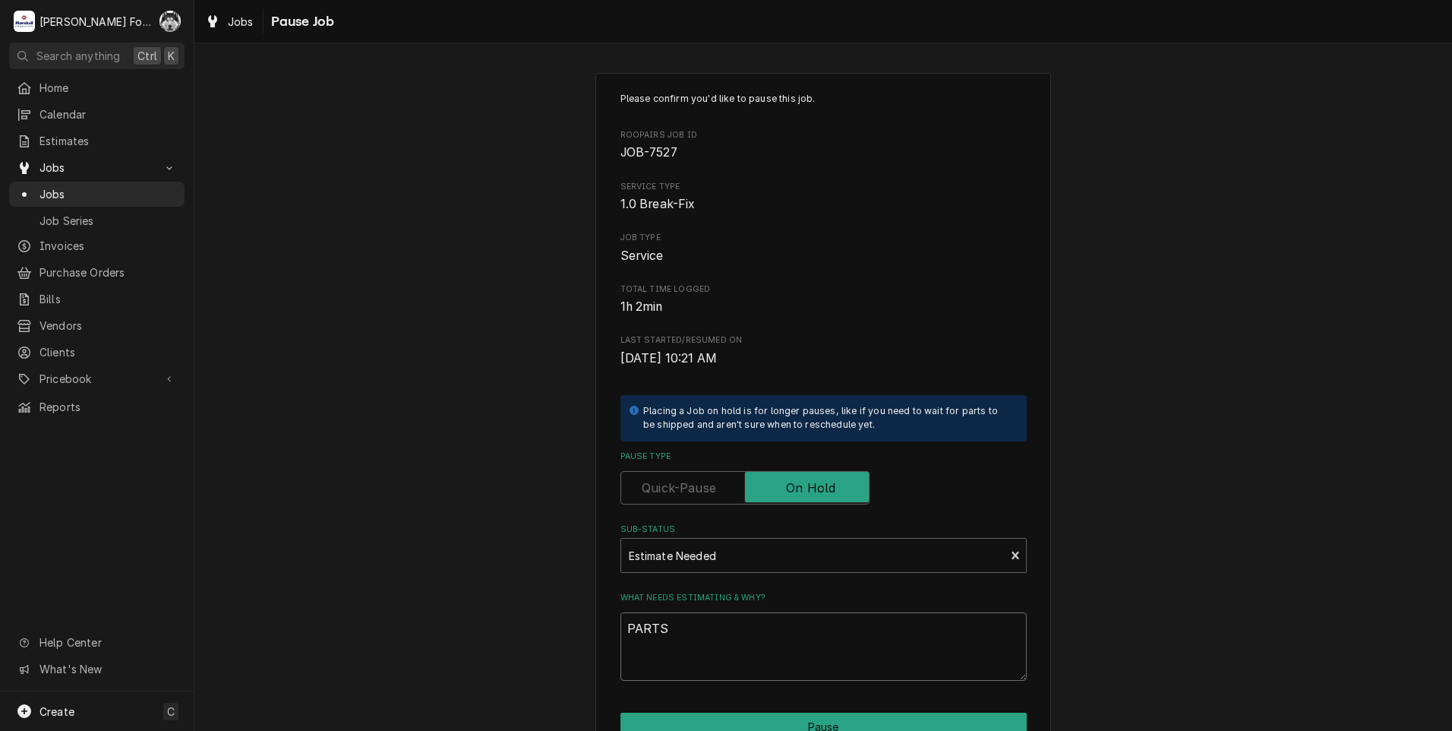
type textarea "x"
type textarea "PARTS"
type textarea "x"
type textarea "PARTS N"
type textarea "x"
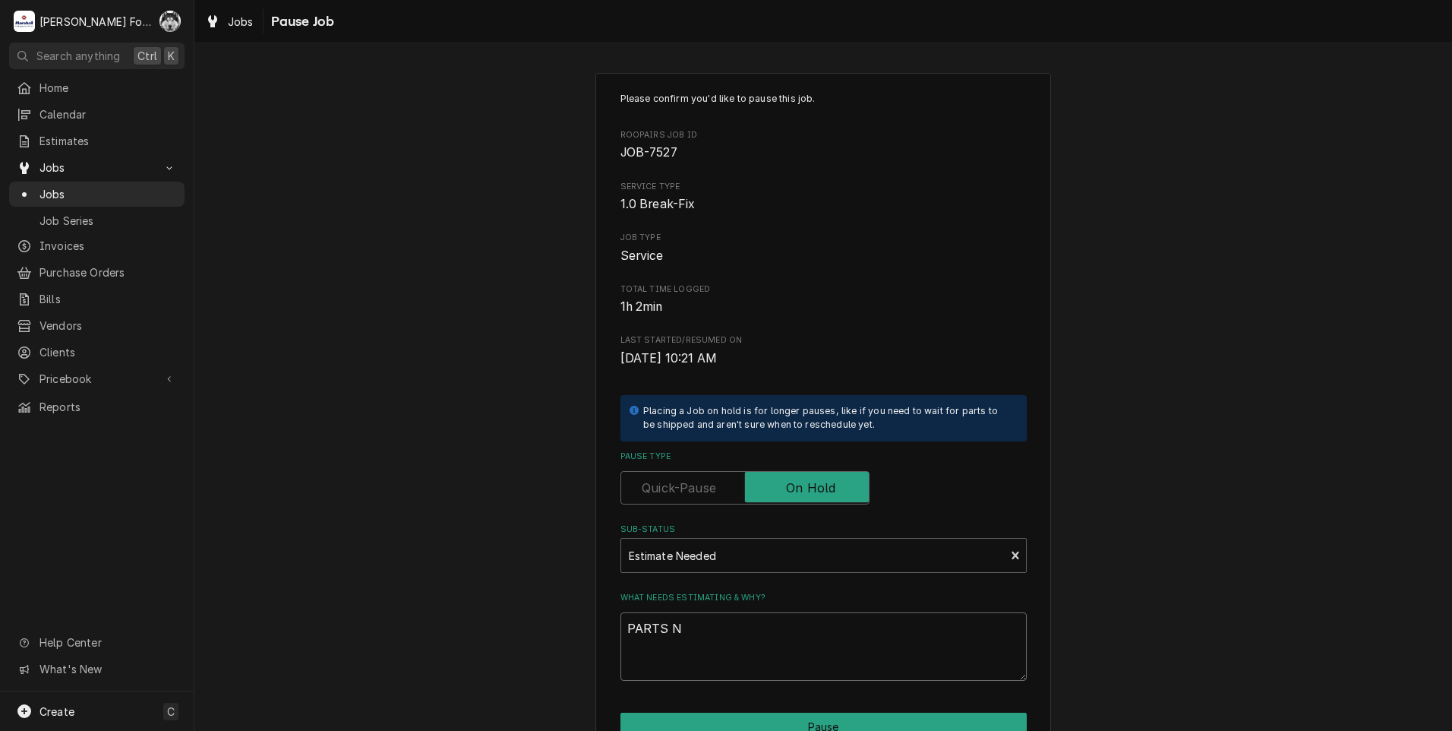
type textarea "PARTS NL"
type textarea "x"
type textarea "PARTS NLA"
type textarea "x"
type textarea "PARTS NLA"
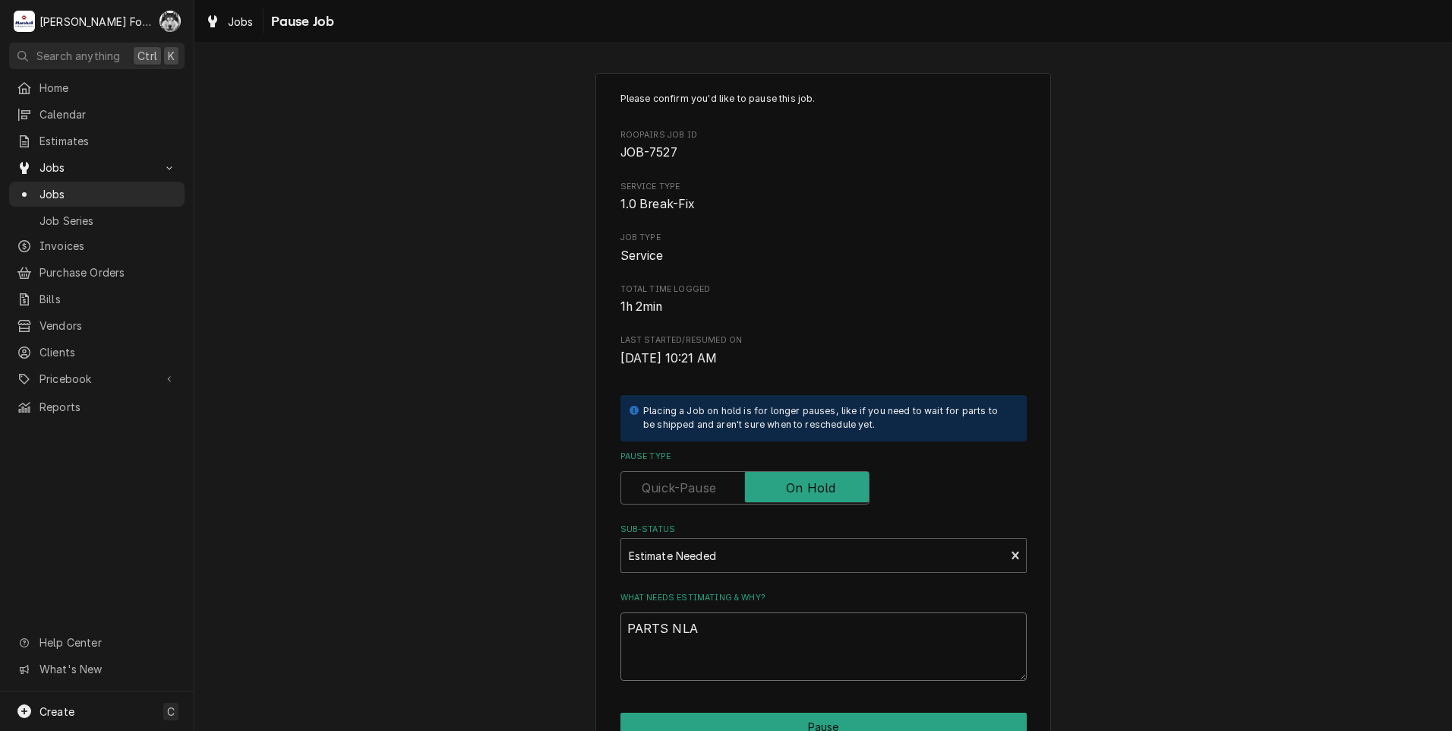
type textarea "x"
type textarea "PARTS NLA P"
type textarea "x"
type textarea "PARTS NLA PE"
type textarea "x"
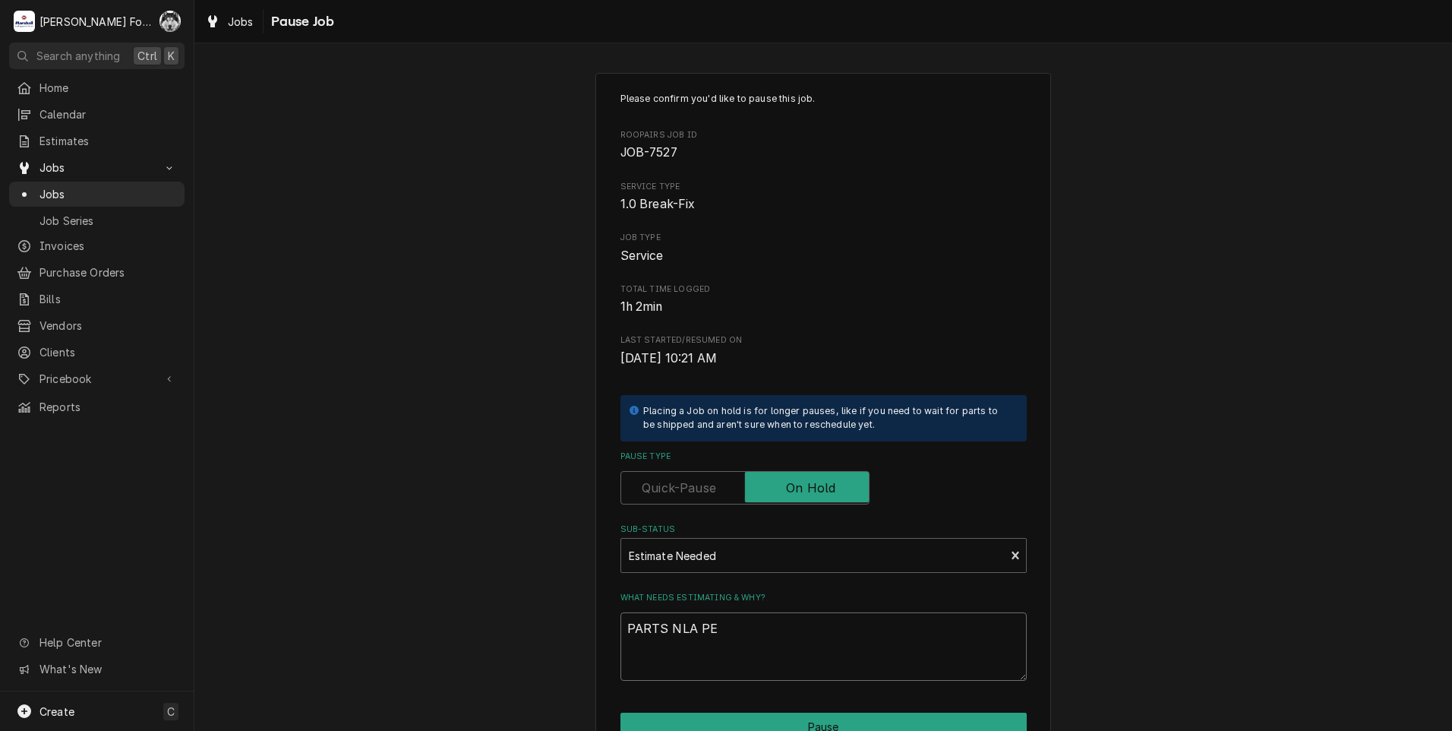
type textarea "PARTS NLA PER"
type textarea "x"
type textarea "PARTS NLA PER"
type textarea "x"
type textarea "PARTS NLA PER M"
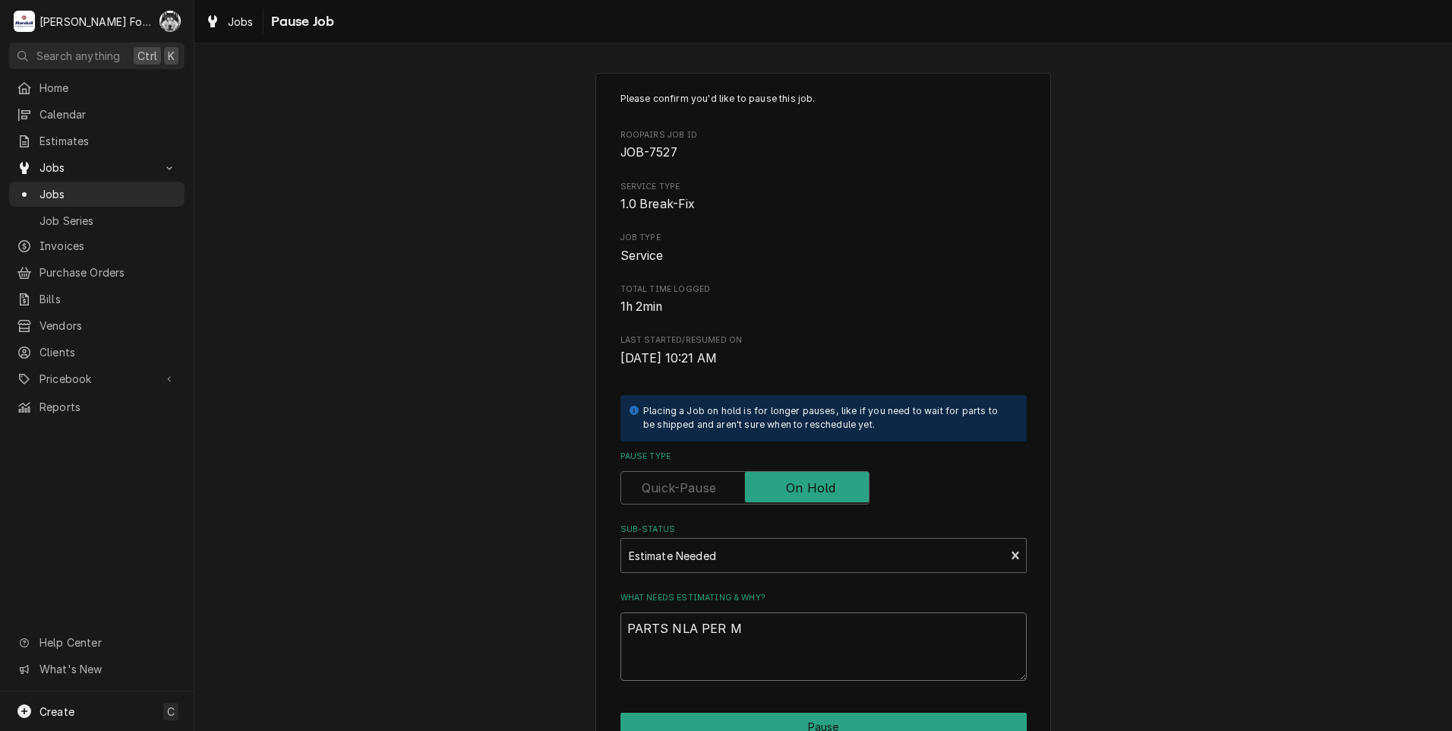
type textarea "x"
type textarea "PARTS NLA PER MF"
type textarea "x"
type textarea "PARTS NLA PER MFG"
type textarea "x"
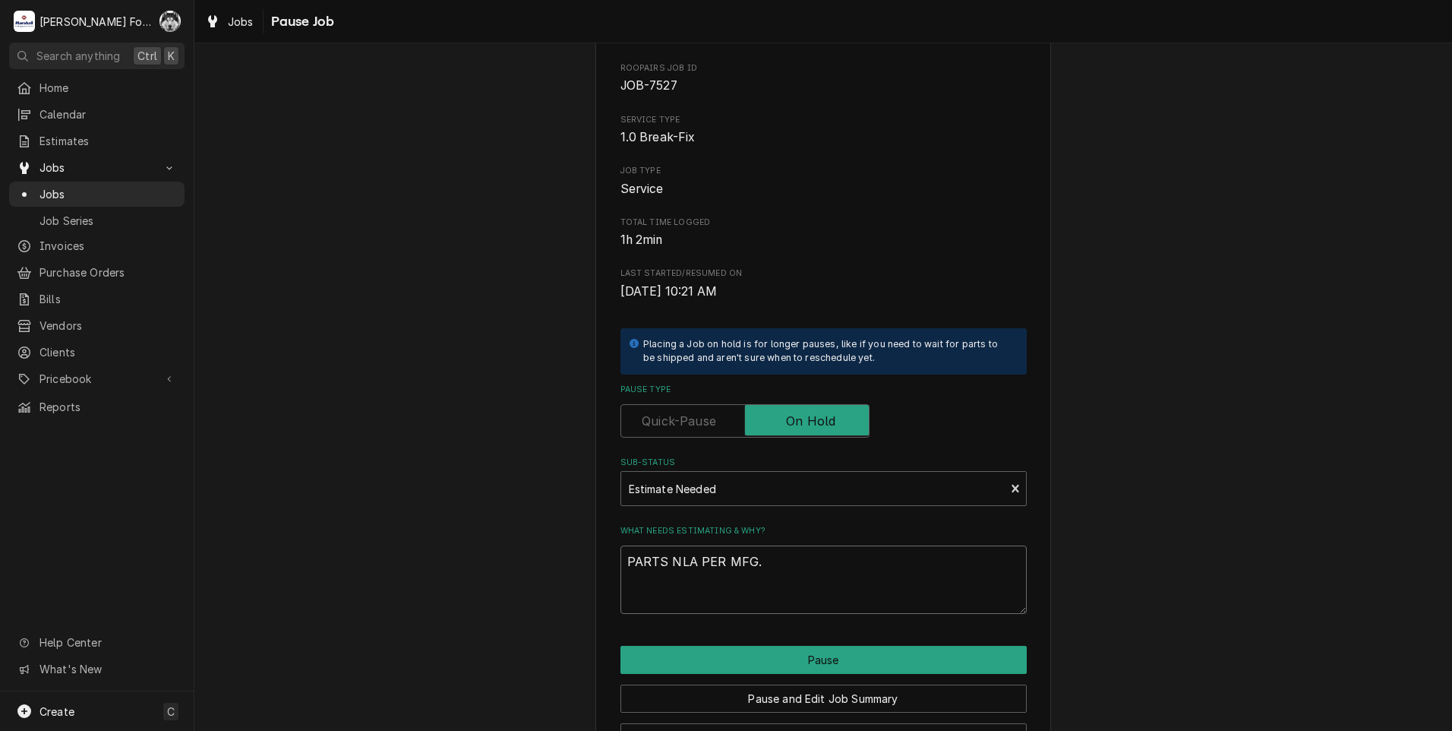
scroll to position [120, 0]
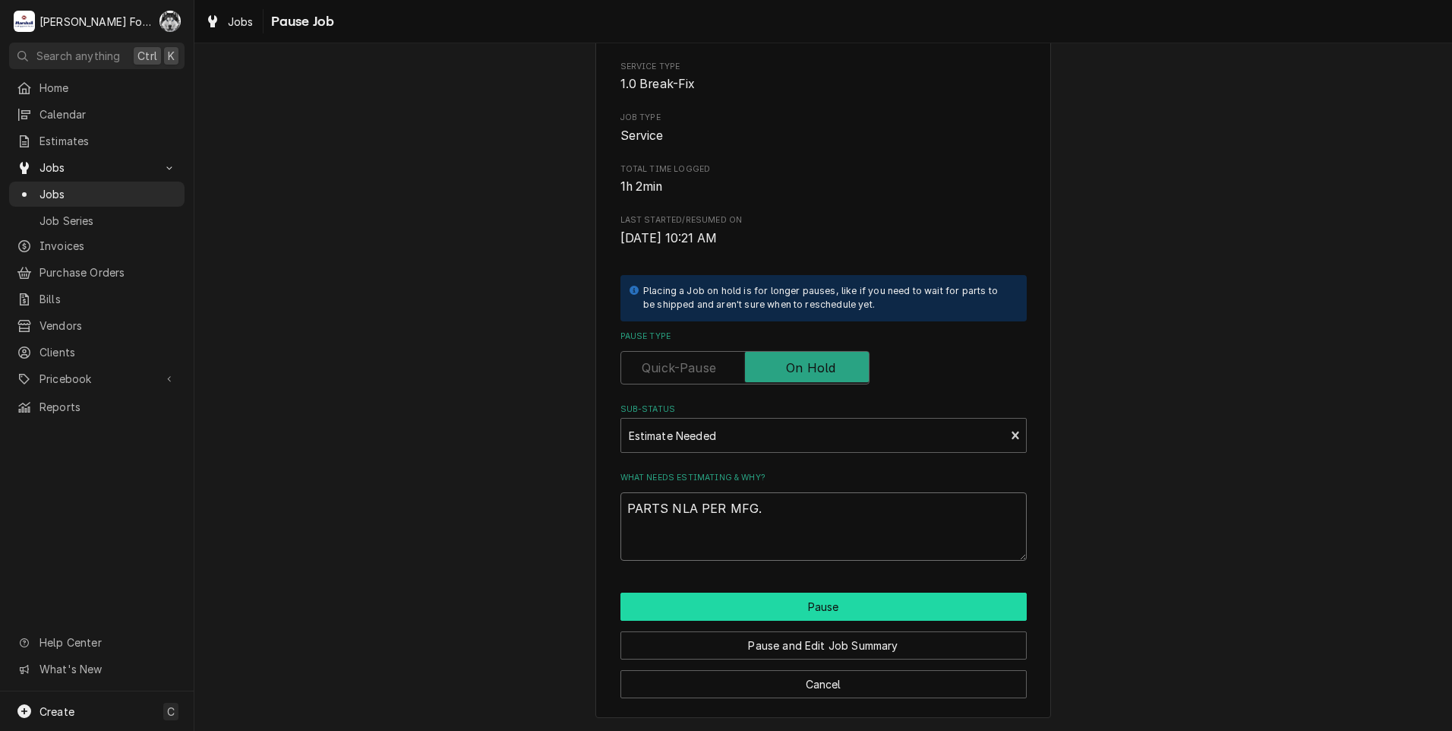
type textarea "PARTS NLA PER MFG."
click at [746, 601] on button "Pause" at bounding box center [824, 606] width 406 height 28
type textarea "x"
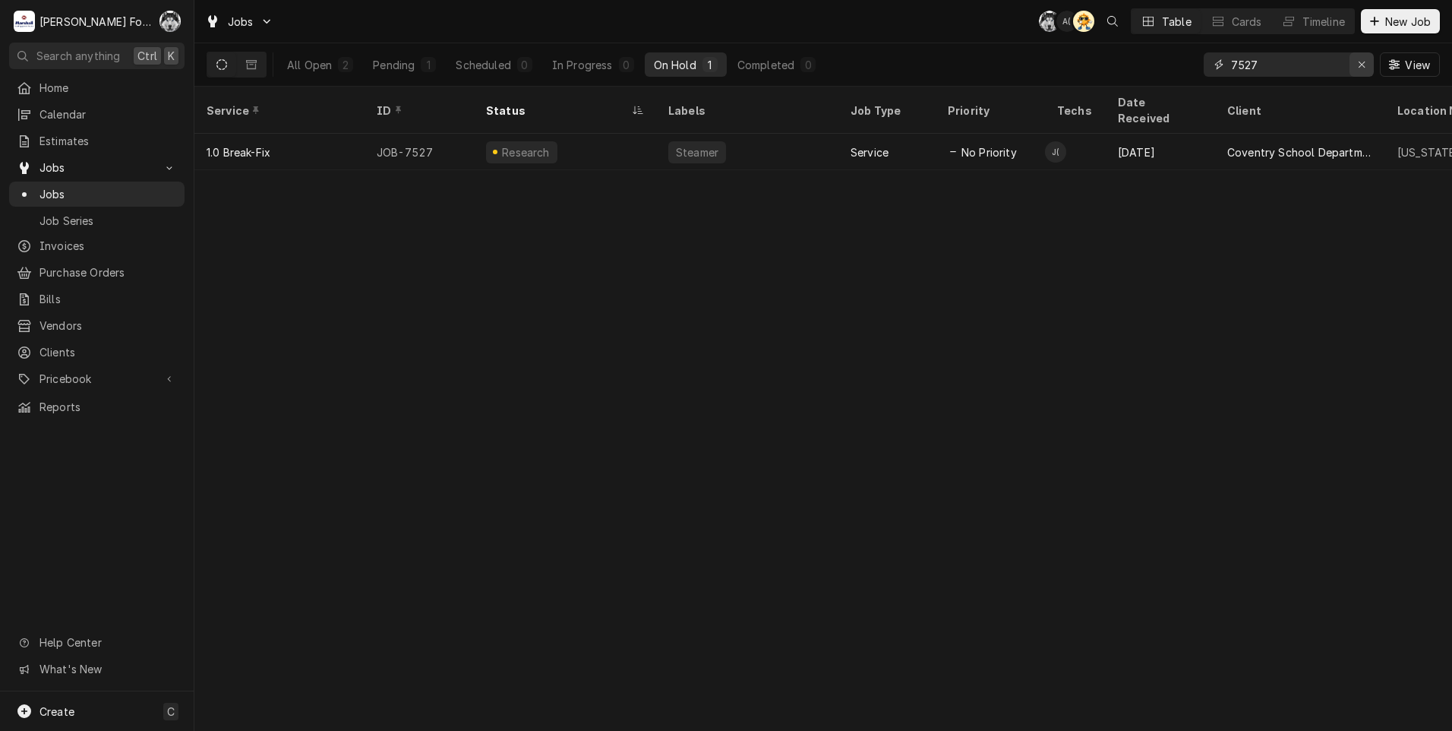
click at [1359, 61] on icon "Erase input" at bounding box center [1362, 64] width 8 height 11
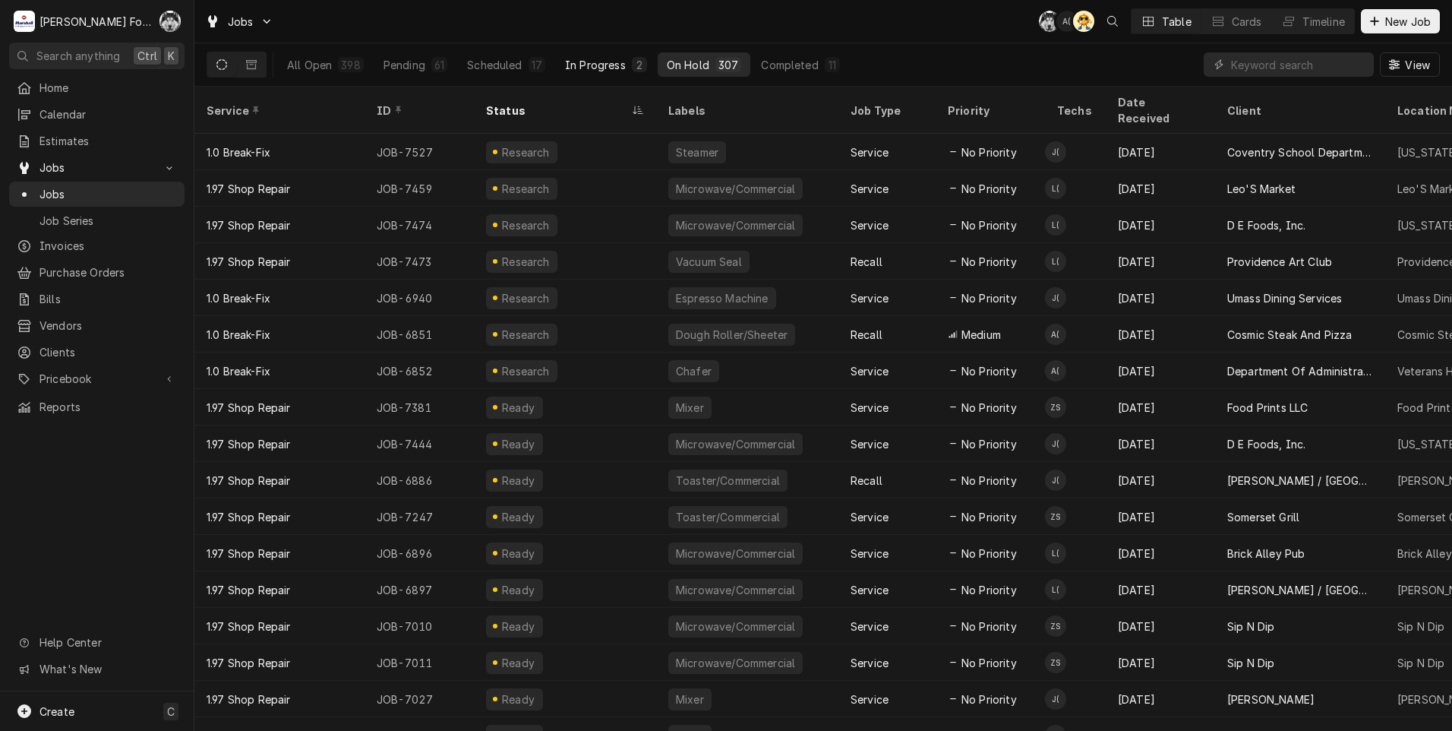
click at [570, 65] on div "In Progress" at bounding box center [595, 65] width 61 height 16
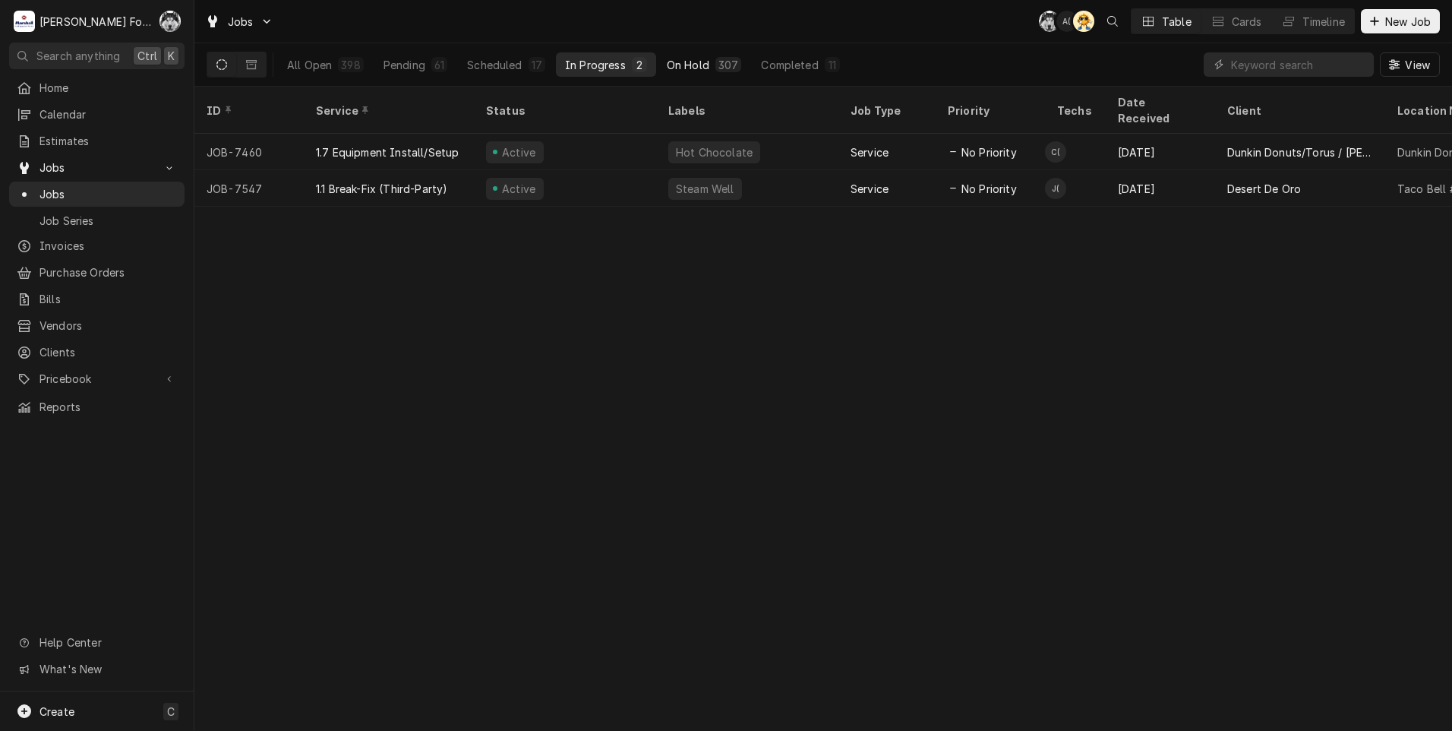
click at [687, 65] on div "On Hold" at bounding box center [688, 65] width 43 height 16
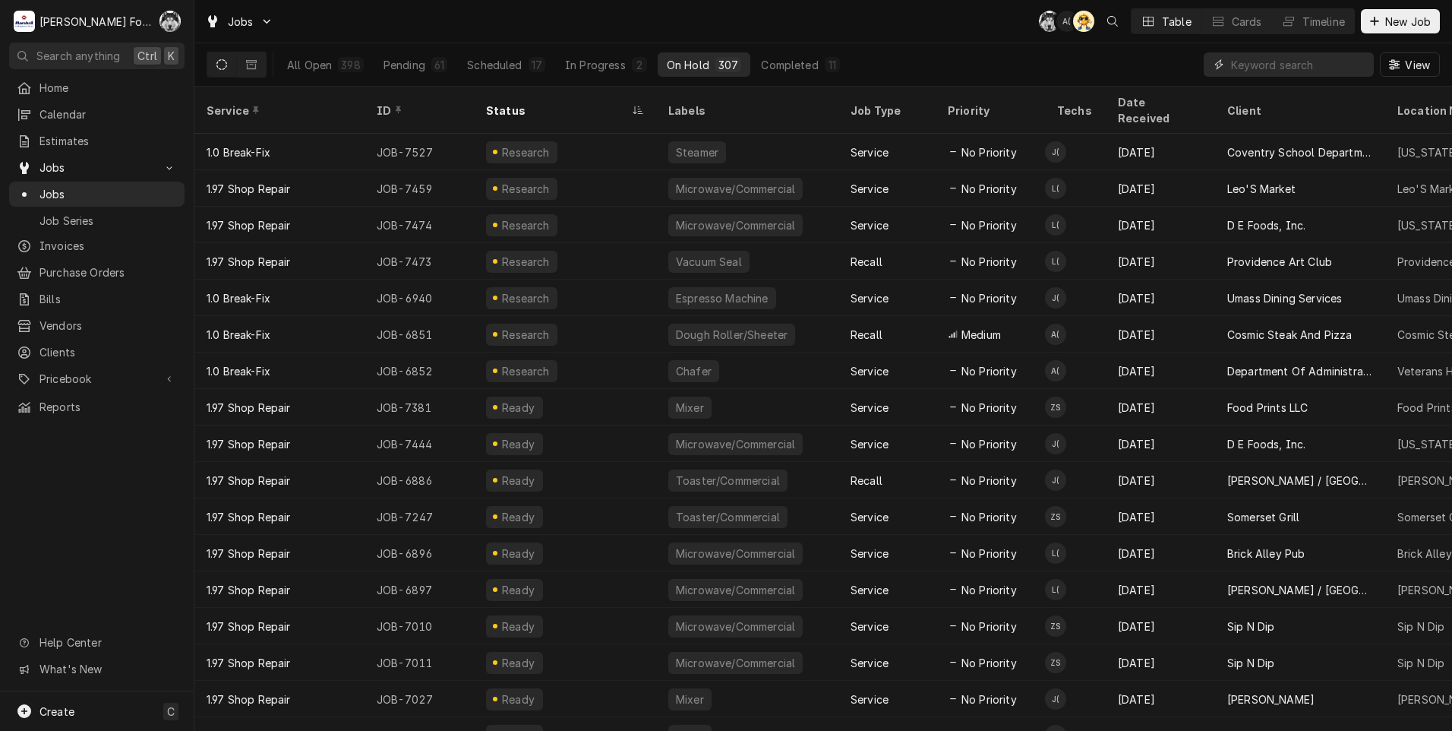
click at [1313, 59] on input "Dynamic Content Wrapper" at bounding box center [1298, 64] width 135 height 24
type input "not"
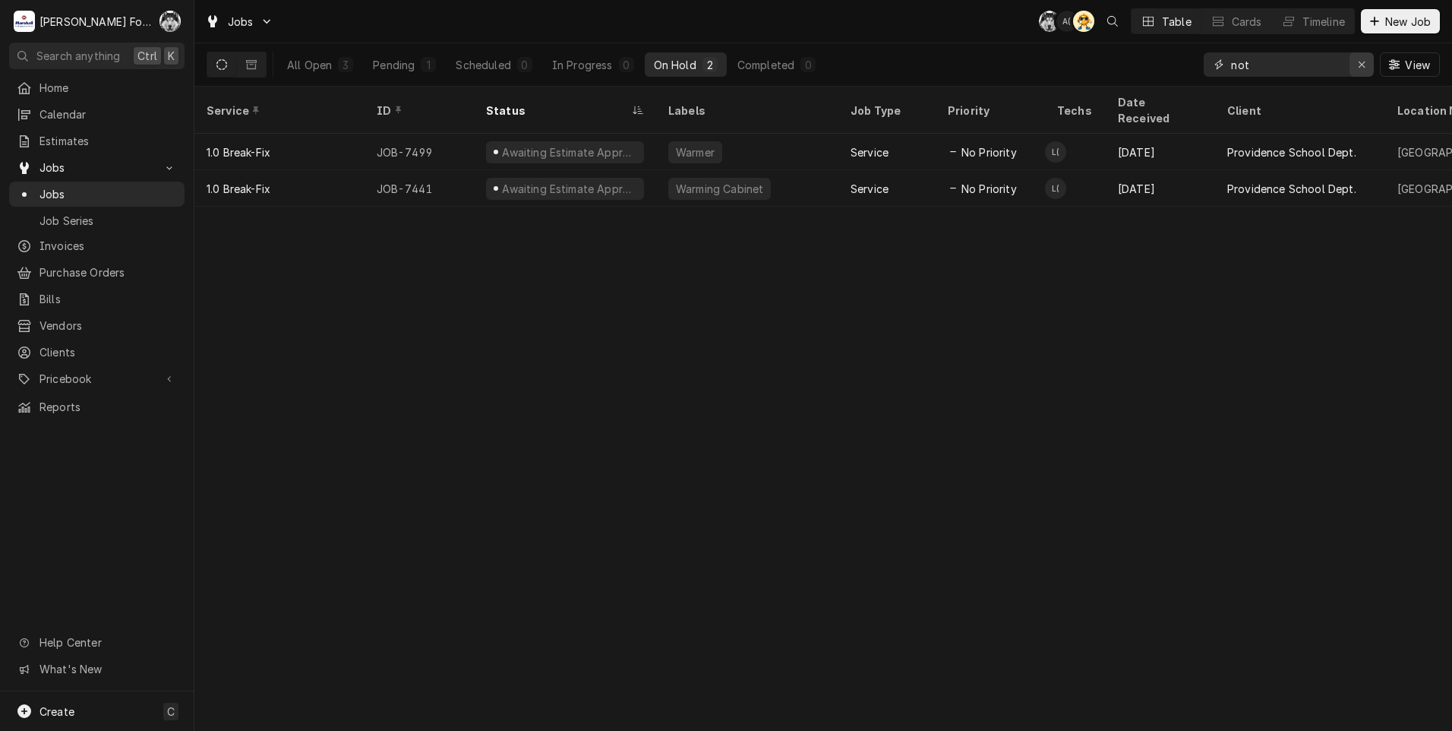
click at [1366, 68] on div "Erase input" at bounding box center [1361, 64] width 15 height 15
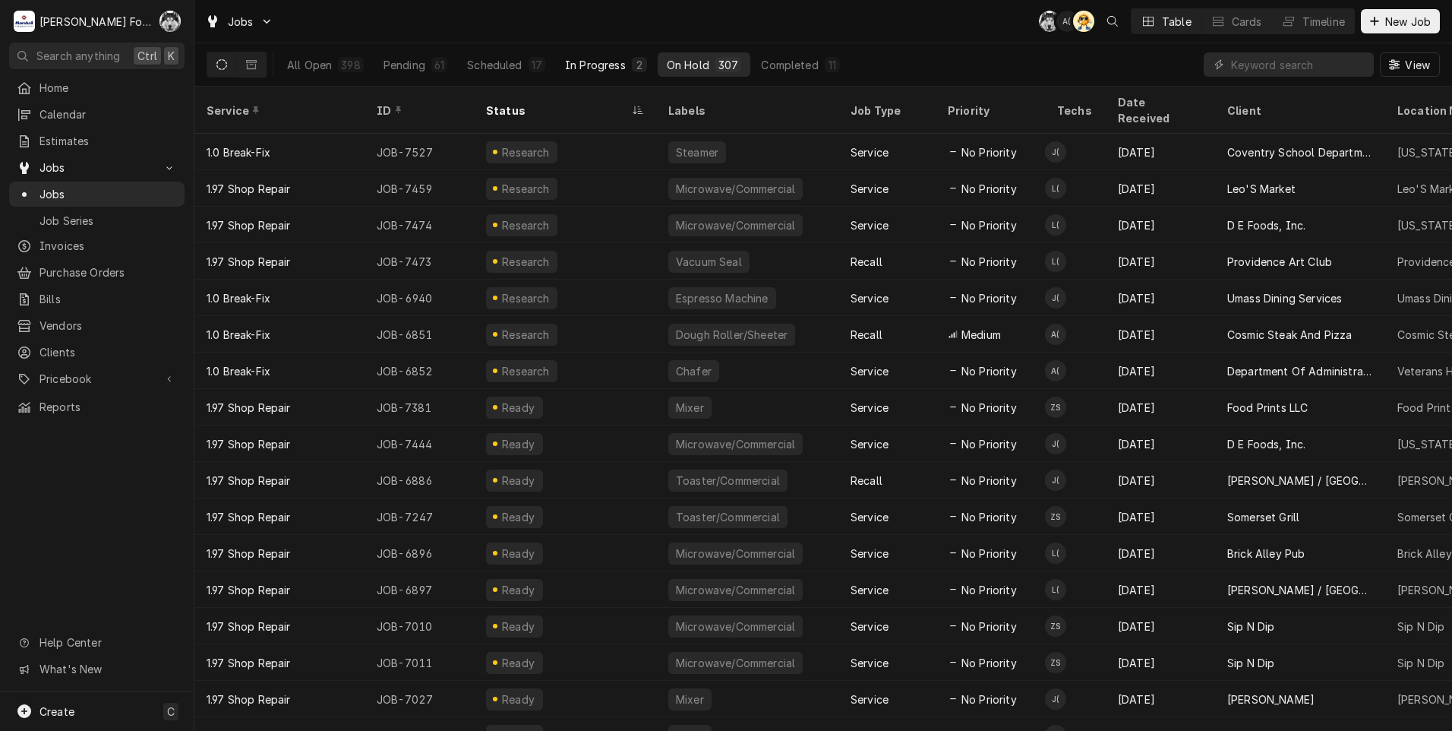
click at [586, 64] on div "In Progress" at bounding box center [595, 65] width 61 height 16
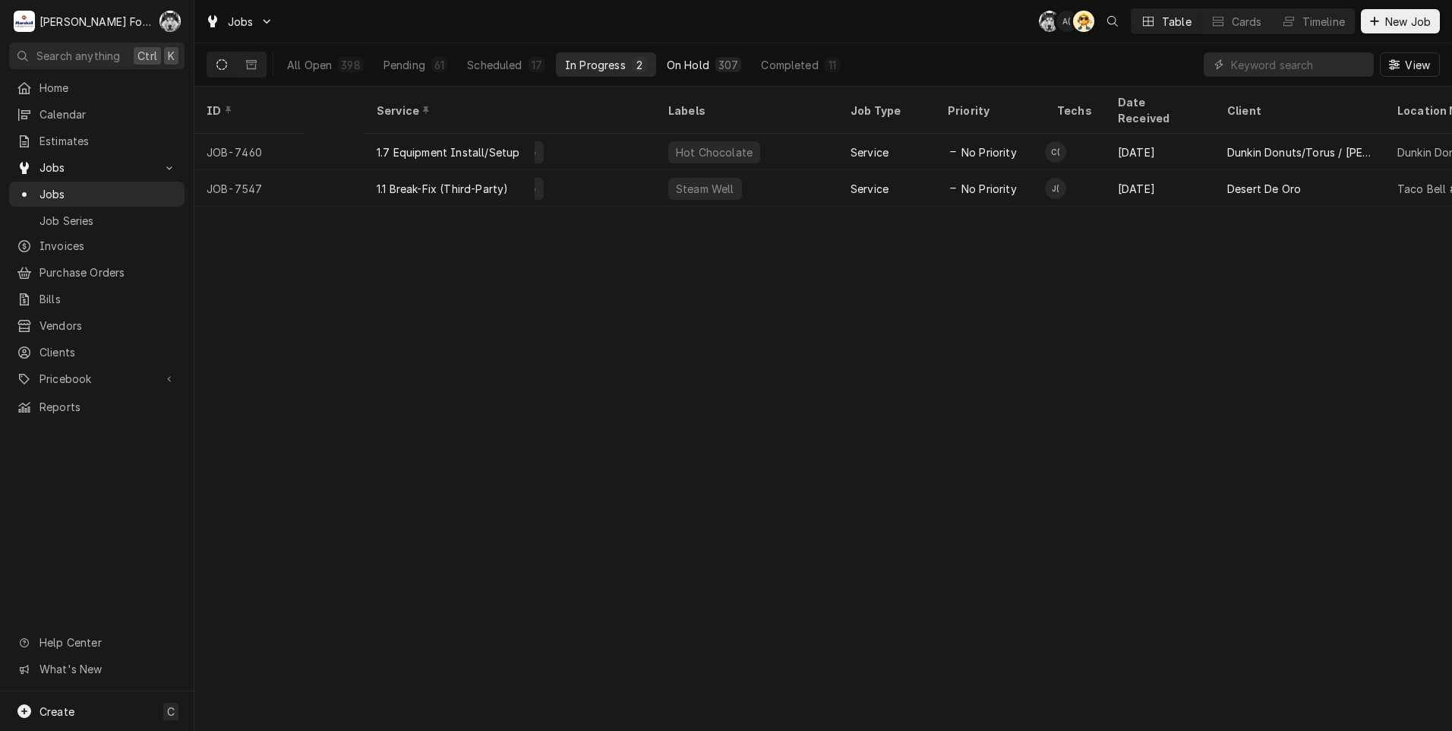
click at [705, 63] on div "On Hold" at bounding box center [688, 65] width 43 height 16
